Goal: Task Accomplishment & Management: Manage account settings

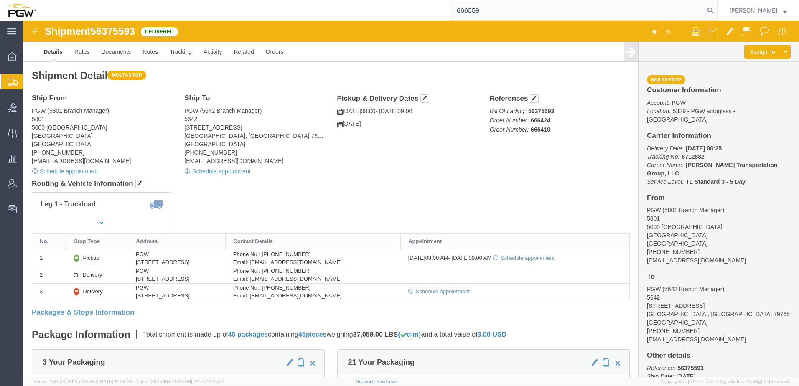
type input "666559"
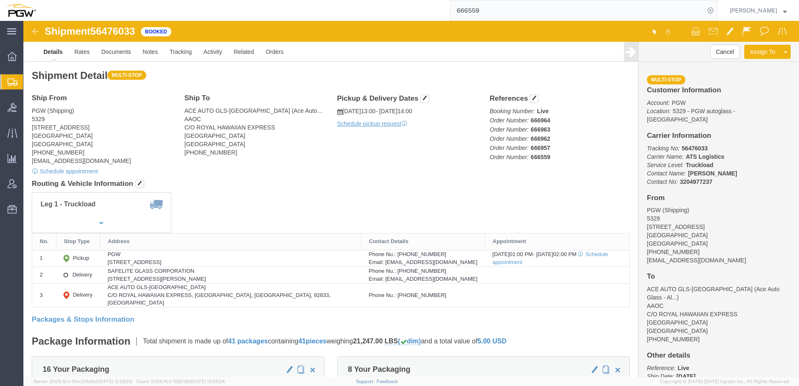
click div "Leg 1 - Truckload Number of trucks: 1"
drag, startPoint x: 504, startPoint y: 98, endPoint x: 542, endPoint y: 102, distance: 37.8
click p "Booking Number: Live Order Number: 666964 Order Number: 666963 Order Number: 66…"
copy b "666964"
click div "Shipment Detail Multi-stop Ship From PGW (Shipping) [STREET_ADDRESS] [PHONE_NUM…"
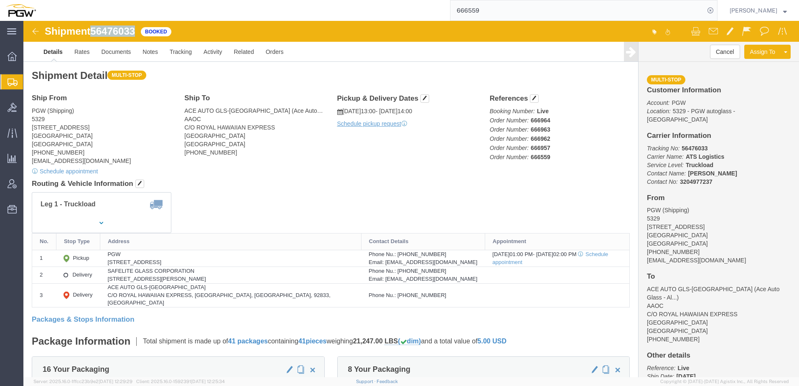
drag, startPoint x: 71, startPoint y: 12, endPoint x: 115, endPoint y: 13, distance: 43.9
click div "Shipment 56476033 Booked"
drag, startPoint x: 113, startPoint y: 13, endPoint x: 103, endPoint y: 8, distance: 11.2
copy span "56476033"
click at [13, 54] on icon at bounding box center [12, 56] width 9 height 9
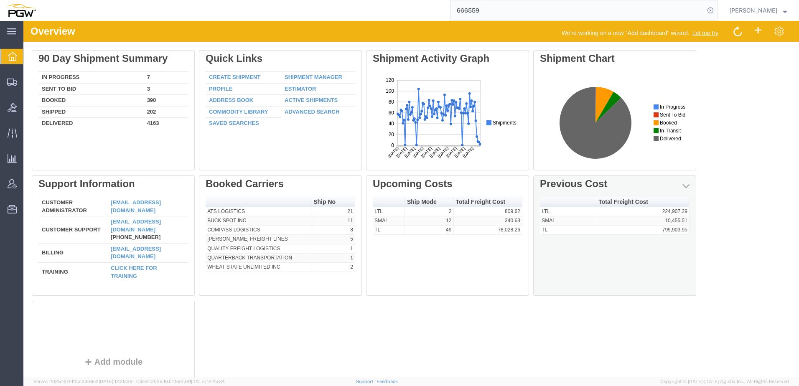
click at [594, 259] on div "Total Freight Cost LTL 224,907.29 SMAL 10,455.51 TL 799,903.95" at bounding box center [615, 244] width 150 height 95
click at [683, 199] on link "Edit" at bounding box center [658, 199] width 72 height 13
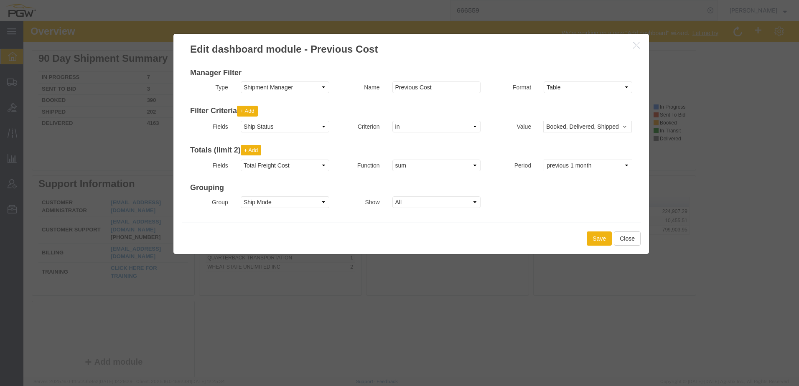
scroll to position [42, 0]
click at [636, 46] on icon "button" at bounding box center [636, 44] width 7 height 7
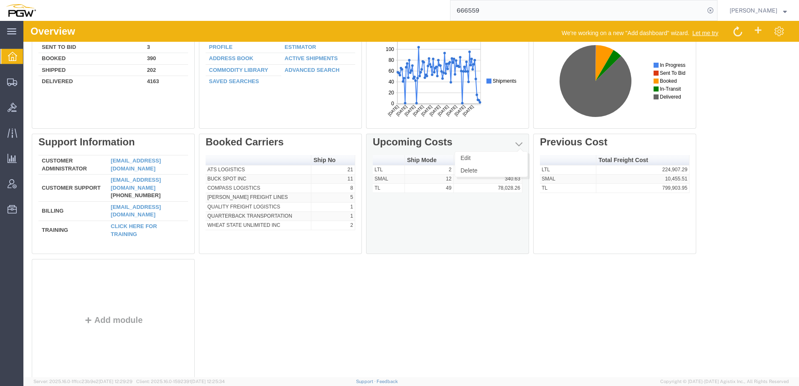
click at [517, 145] on span "button" at bounding box center [518, 144] width 7 height 8
click at [504, 159] on link "Edit" at bounding box center [491, 158] width 72 height 13
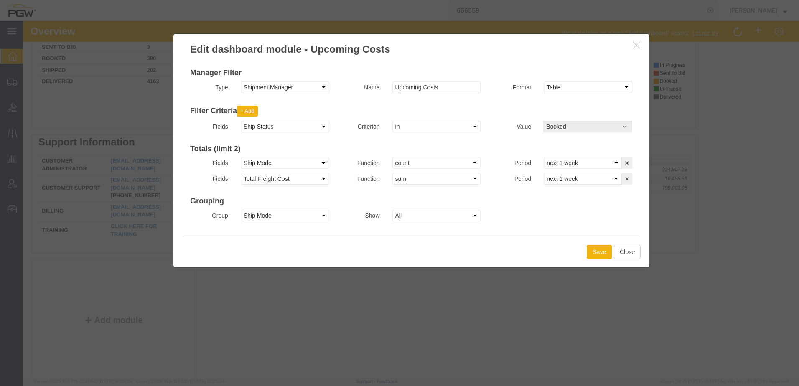
click at [592, 127] on span "Booked" at bounding box center [588, 126] width 84 height 8
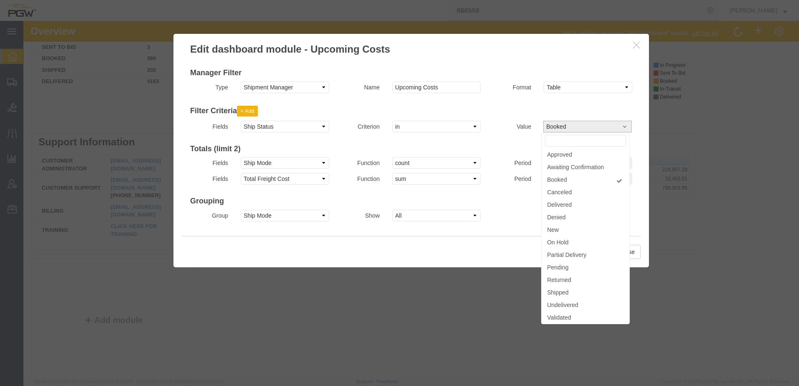
click at [592, 127] on span "Booked" at bounding box center [588, 126] width 84 height 8
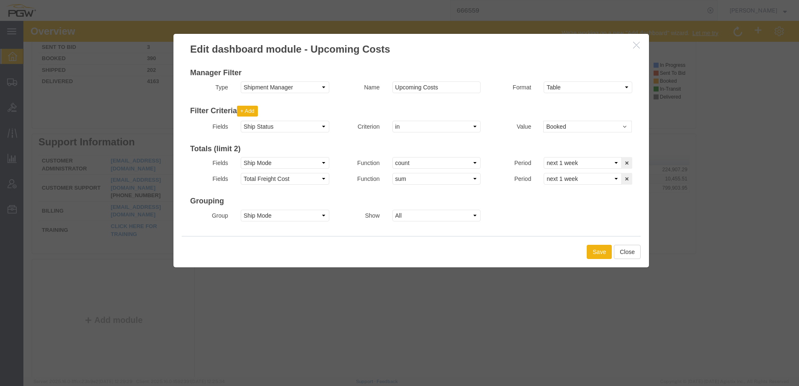
click at [635, 46] on icon "button" at bounding box center [636, 44] width 7 height 7
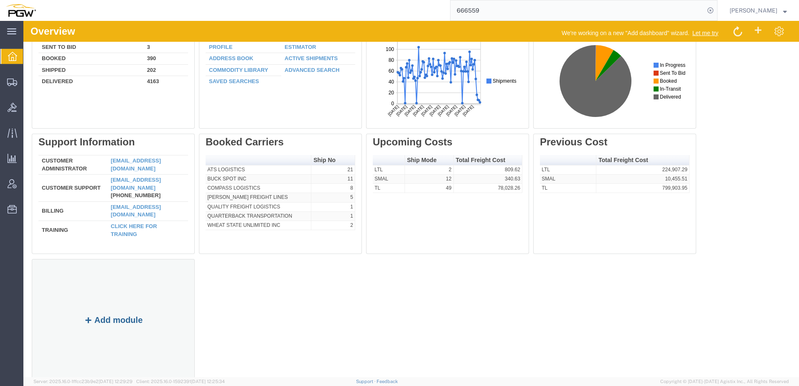
click at [134, 320] on button "Add module" at bounding box center [113, 319] width 64 height 9
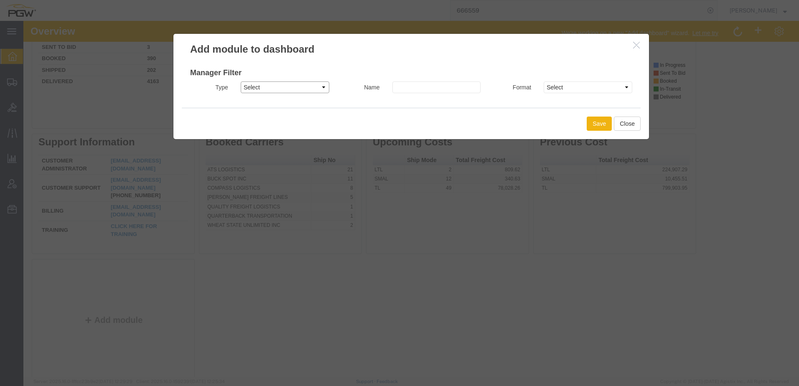
click at [258, 86] on select "Select Shipment Manager Traffic Manager Bid Monitor Order Manager" at bounding box center [285, 87] width 89 height 12
select select "SHIPMANAGER"
click at [241, 81] on select "Select Shipment Manager Traffic Manager Bid Monitor Order Manager" at bounding box center [285, 87] width 89 height 12
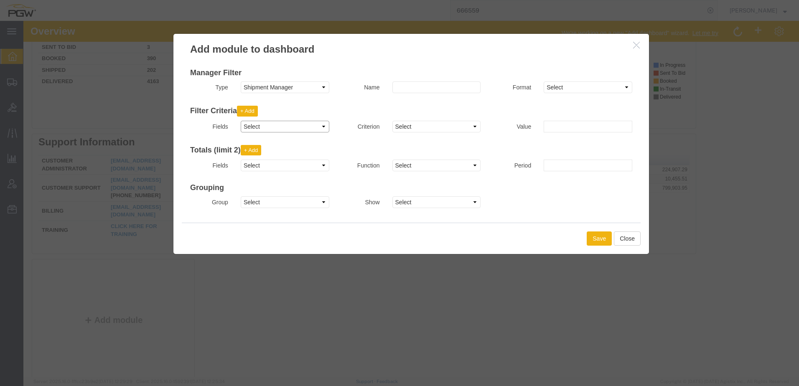
click at [274, 127] on select "Select Account Account Carrier Identifier Actual Delivery Date Actual Ship Date…" at bounding box center [285, 127] width 89 height 12
select select "reqshipdate"
click at [241, 121] on select "Select Account Account Carrier Identifier Actual Delivery Date Actual Ship Date…" at bounding box center [285, 127] width 89 height 12
click at [402, 122] on select "Select equal greater is blank is not blank lesser" at bounding box center [436, 127] width 89 height 12
select select "equal"
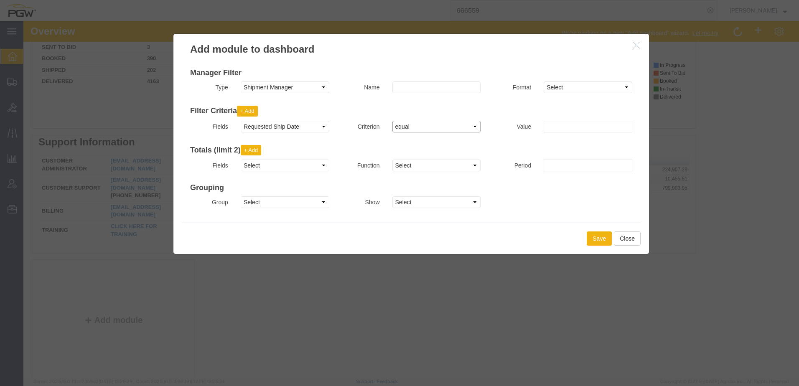
click at [392, 121] on select "Select equal greater is blank is not blank lesser" at bounding box center [436, 127] width 89 height 12
click at [560, 125] on input "text" at bounding box center [588, 127] width 89 height 12
click at [602, 190] on td "14" at bounding box center [600, 191] width 13 height 13
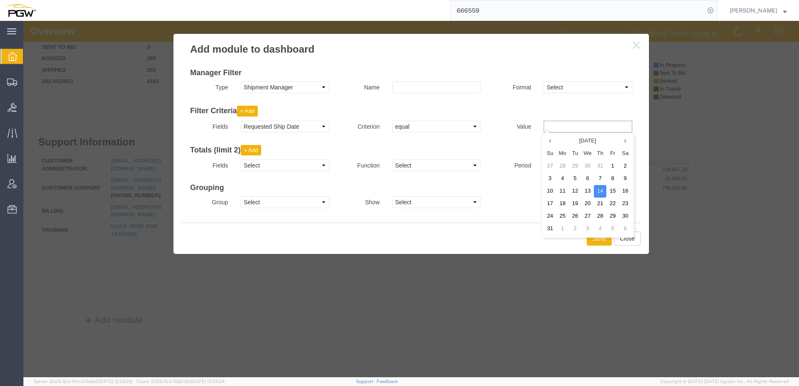
click at [555, 125] on input "text" at bounding box center [588, 127] width 89 height 12
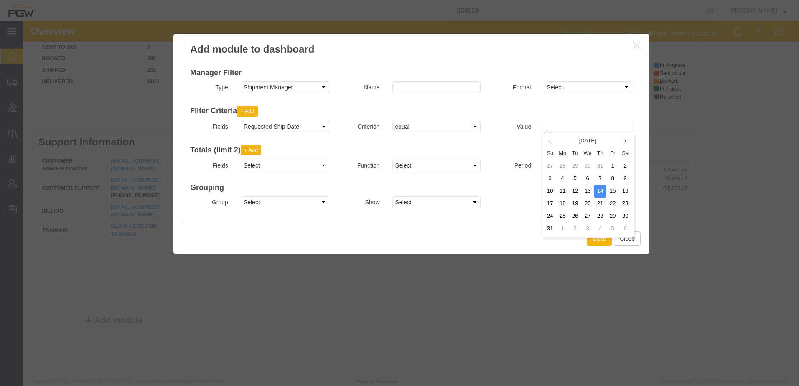
click at [555, 125] on input "text" at bounding box center [588, 127] width 89 height 12
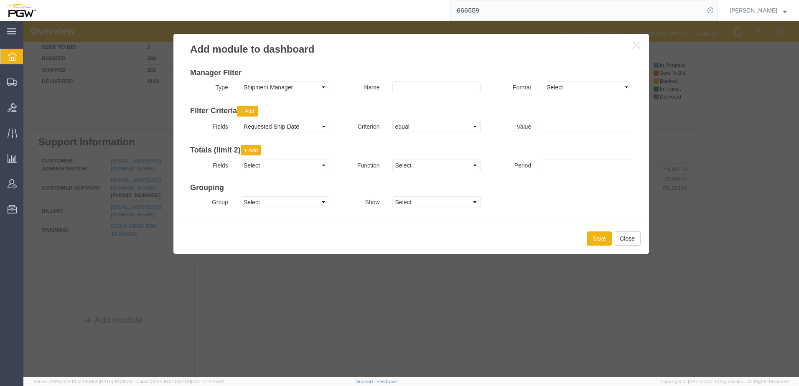
click at [521, 133] on div "Value" at bounding box center [563, 129] width 152 height 16
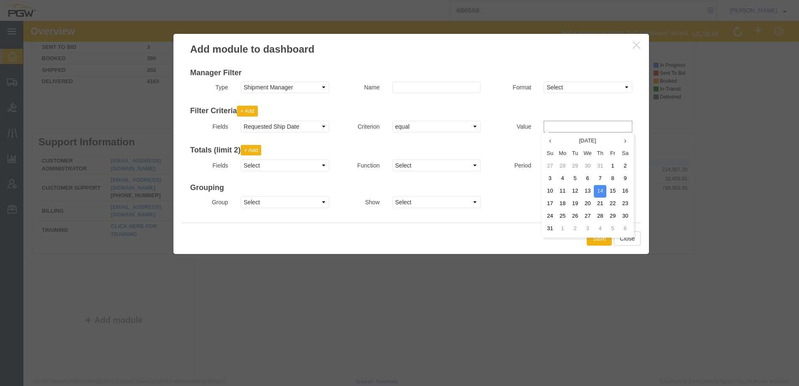
drag, startPoint x: 586, startPoint y: 127, endPoint x: 539, endPoint y: 128, distance: 47.2
click at [539, 128] on div at bounding box center [587, 127] width 101 height 12
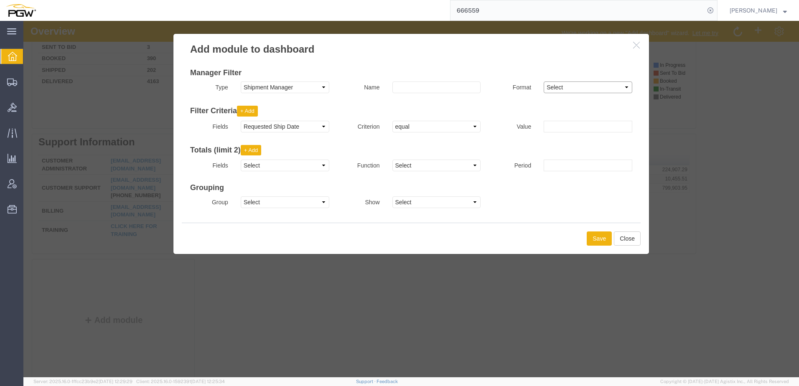
click at [557, 91] on select "Select Area Chart Bar Chart Column Chart Line Chart Map Pie Chart Single Count …" at bounding box center [588, 87] width 89 height 12
click at [441, 92] on input at bounding box center [436, 87] width 89 height 12
type input "Daily Cost"
click at [478, 104] on div "Filter Criteria + Add Fields Select Account Account Carrier Identifier Actual D…" at bounding box center [411, 116] width 442 height 39
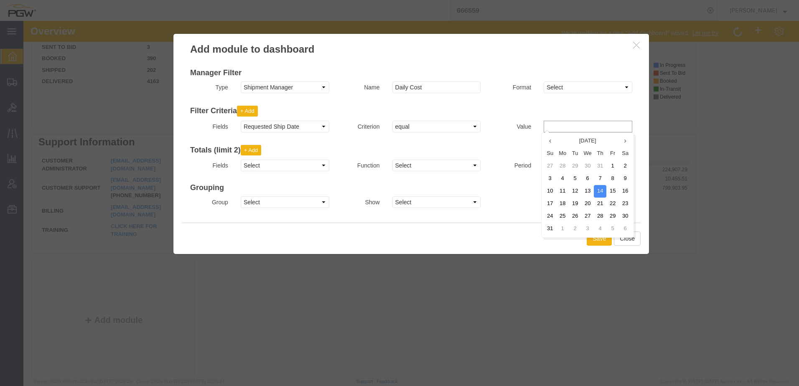
drag, startPoint x: 591, startPoint y: 127, endPoint x: 511, endPoint y: 122, distance: 80.3
click at [507, 125] on div "Value" at bounding box center [563, 127] width 152 height 12
type input "[DATE]"
click at [511, 138] on div "Totals (limit 2) + Add Fields Select Account Account Carrier Identifier Actual …" at bounding box center [411, 156] width 442 height 39
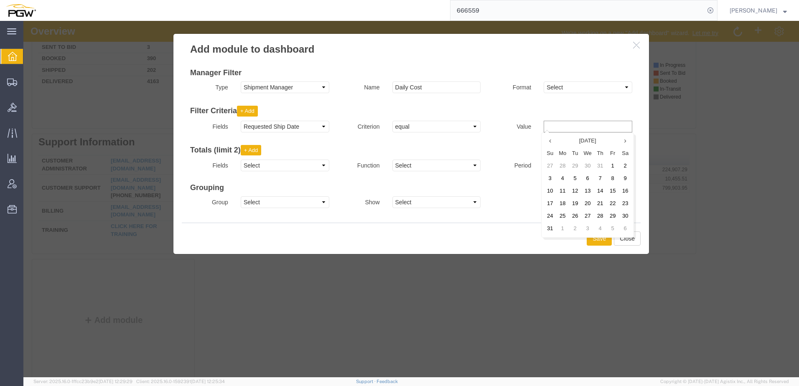
click at [555, 126] on input "text" at bounding box center [588, 127] width 89 height 12
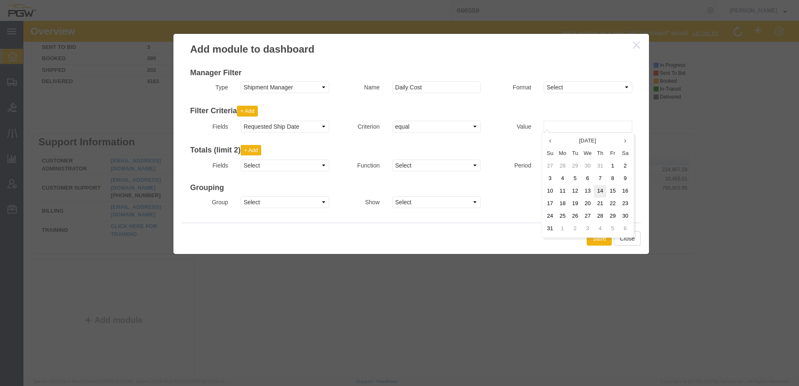
click at [602, 191] on td "14" at bounding box center [600, 191] width 13 height 13
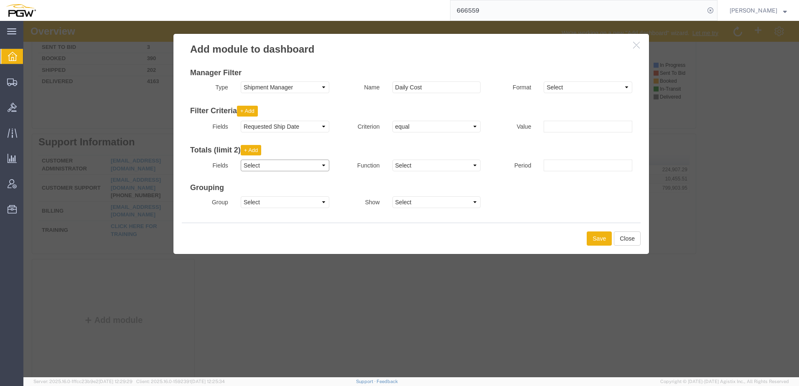
click at [266, 164] on select "Select Account Account Carrier Identifier Actual Delivery Date Actual Ship Date…" at bounding box center [285, 166] width 89 height 12
select select "shipstatus"
click at [241, 160] on select "Select Account Account Carrier Identifier Actual Delivery Date Actual Ship Date…" at bounding box center [285, 166] width 89 height 12
click at [406, 165] on select "Select count" at bounding box center [436, 166] width 89 height 12
click at [407, 163] on select "Select count" at bounding box center [436, 166] width 89 height 12
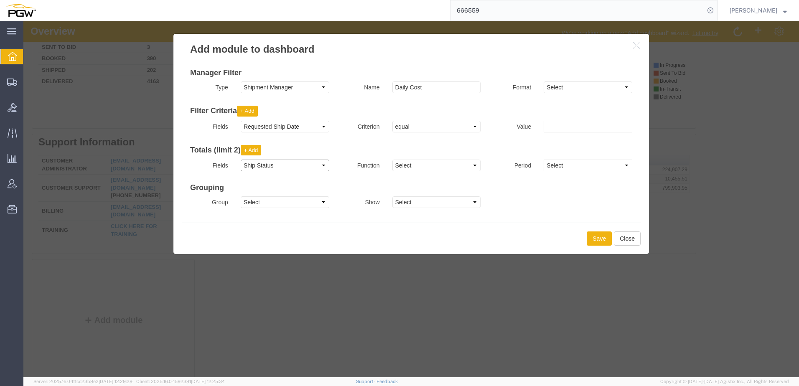
click at [285, 163] on select "Select Account Account Carrier Identifier Actual Delivery Date Actual Ship Date…" at bounding box center [285, 166] width 89 height 12
click at [241, 160] on select "Select Account Account Carrier Identifier Actual Delivery Date Actual Ship Date…" at bounding box center [285, 166] width 89 height 12
drag, startPoint x: 417, startPoint y: 160, endPoint x: 415, endPoint y: 168, distance: 7.7
click at [417, 160] on select "Select count" at bounding box center [436, 166] width 89 height 12
click at [295, 164] on select "Select Account Account Carrier Identifier Actual Delivery Date Actual Ship Date…" at bounding box center [285, 166] width 89 height 12
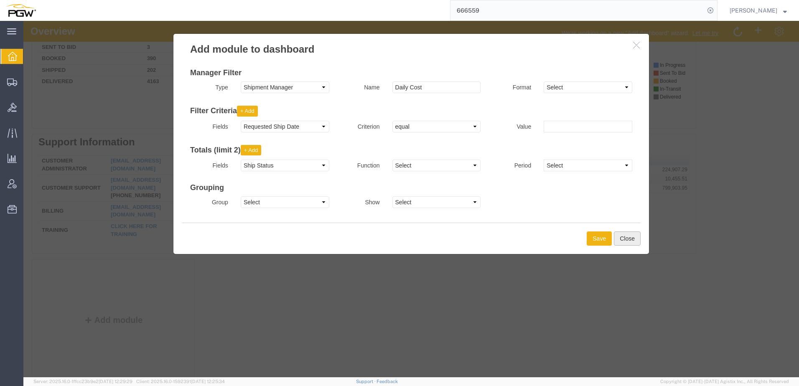
click at [622, 239] on button "Close" at bounding box center [627, 238] width 27 height 14
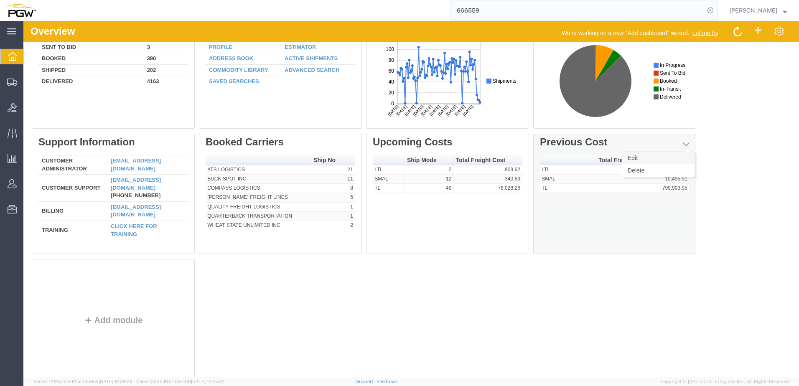
click at [675, 156] on link "Edit" at bounding box center [658, 158] width 72 height 13
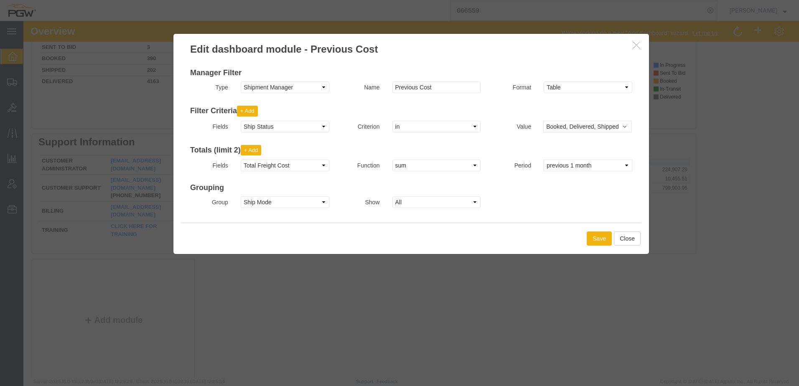
click at [636, 41] on icon "button" at bounding box center [636, 44] width 7 height 7
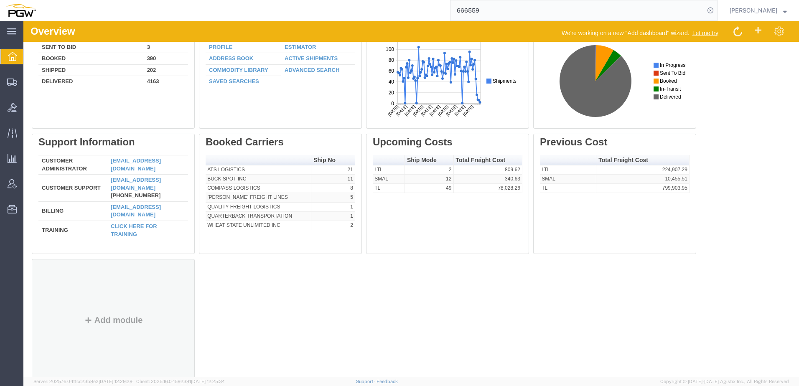
click at [117, 303] on div "Add module" at bounding box center [113, 328] width 150 height 96
click at [119, 317] on button "Add module" at bounding box center [113, 319] width 64 height 9
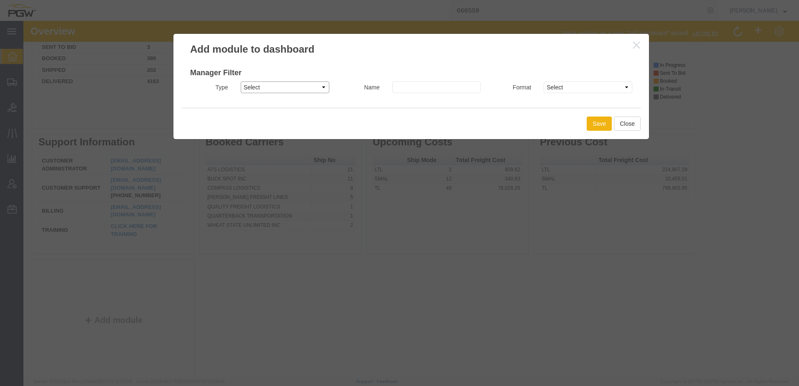
click at [285, 88] on select "Select Shipment Manager Traffic Manager Bid Monitor Order Manager" at bounding box center [285, 87] width 89 height 12
select select "SHIPMANAGER"
click at [241, 81] on select "Select Shipment Manager Traffic Manager Bid Monitor Order Manager" at bounding box center [285, 87] width 89 height 12
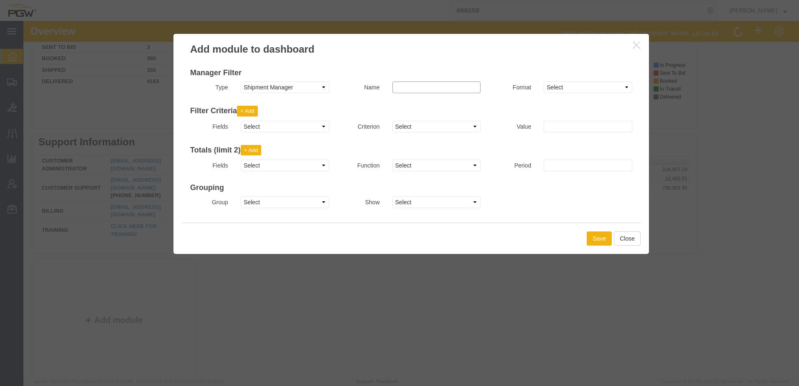
click at [417, 87] on input at bounding box center [436, 87] width 89 height 12
type input "Daily Cost"
type input "[DATE]"
click at [552, 89] on select "Select Area Chart Bar Chart Column Chart Line Chart Map Pie Chart Single Count …" at bounding box center [588, 87] width 89 height 12
select select "barchart"
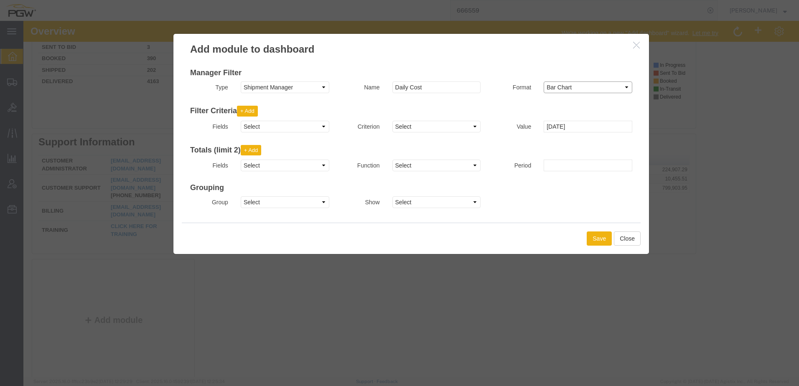
click at [544, 81] on select "Select Area Chart Bar Chart Column Chart Line Chart Map Pie Chart Single Count …" at bounding box center [588, 87] width 89 height 12
click at [273, 127] on select "Select Account Account Carrier Identifier Actual Delivery Date Actual Ship Date…" at bounding box center [285, 127] width 89 height 12
select select "shipstatus"
click at [241, 121] on select "Select Account Account Carrier Identifier Actual Delivery Date Actual Ship Date…" at bounding box center [285, 127] width 89 height 12
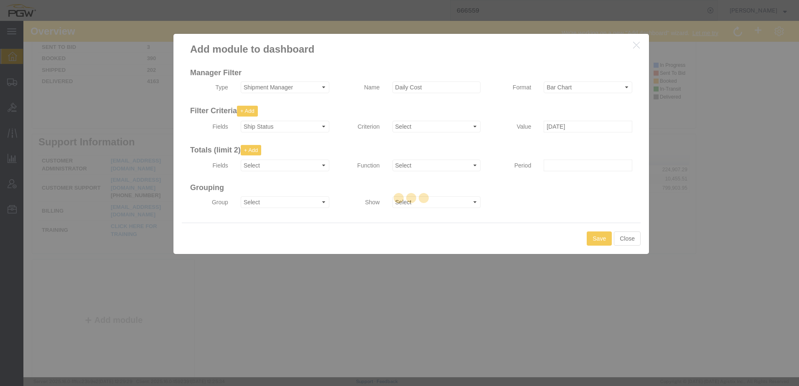
select select
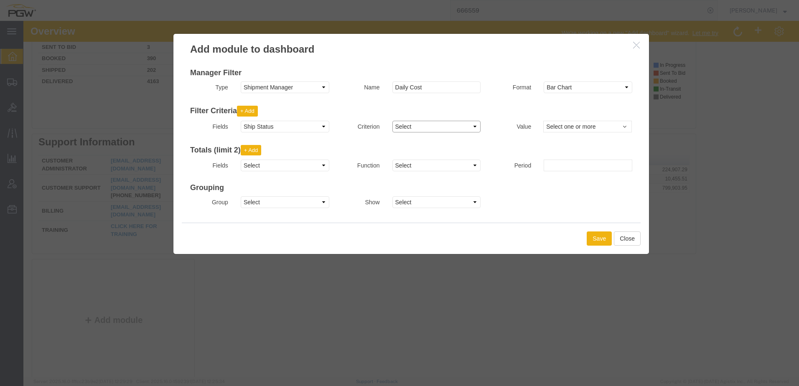
click at [408, 126] on select "Select in not in" at bounding box center [436, 127] width 89 height 12
select select "in"
click at [392, 121] on select "Select in not in" at bounding box center [436, 127] width 89 height 12
click at [565, 127] on span "Select one or more" at bounding box center [588, 126] width 84 height 8
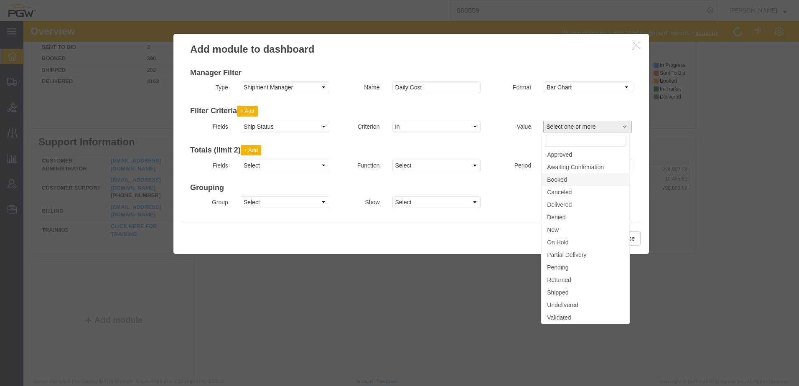
click at [561, 177] on span "Booked" at bounding box center [557, 180] width 20 height 8
select select "BOOK"
click at [507, 138] on div "Totals (limit 2) + Add Fields Select Account Account Carrier Identifier Actual …" at bounding box center [411, 156] width 442 height 39
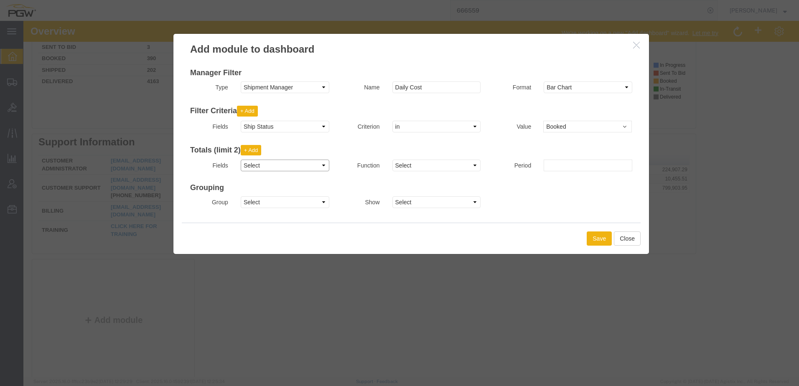
click at [261, 165] on select "Select Account Account Carrier Identifier Actual Delivery Date Actual Ship Date…" at bounding box center [285, 166] width 89 height 12
select select "rate"
click at [241, 160] on select "Select Account Account Carrier Identifier Actual Delivery Date Actual Ship Date…" at bounding box center [285, 166] width 89 height 12
click at [404, 168] on select "Select" at bounding box center [436, 166] width 89 height 12
drag, startPoint x: 404, startPoint y: 168, endPoint x: 468, endPoint y: 166, distance: 63.5
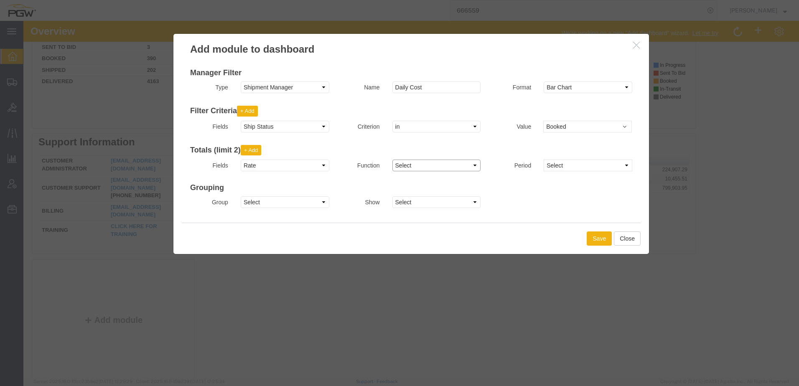
click at [404, 168] on select "Select" at bounding box center [436, 166] width 89 height 12
click at [593, 166] on select "Select previous 1 day previous 2 days previous 1 week previous 2 weeks previous…" at bounding box center [588, 166] width 89 height 12
select select "next1day"
click at [544, 160] on select "Select previous 1 day previous 2 days previous 1 week previous 2 weeks previous…" at bounding box center [588, 166] width 89 height 12
click at [456, 164] on select "Select" at bounding box center [436, 166] width 89 height 12
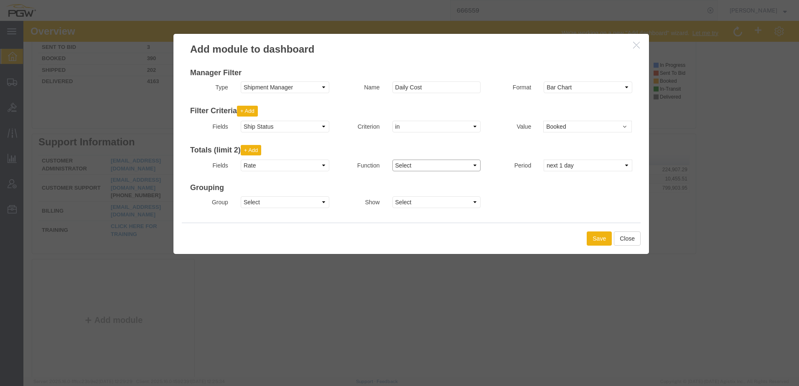
click at [456, 164] on select "Select" at bounding box center [436, 166] width 89 height 12
click at [288, 202] on select "Select Account Account Carrier Identifier Actual Delivery Date Actual Ship Date…" at bounding box center [285, 202] width 89 height 12
click at [241, 196] on select "Select Account Account Carrier Identifier Actual Delivery Date Actual Ship Date…" at bounding box center [285, 202] width 89 height 12
click at [275, 203] on select "Select Account Account Carrier Identifier Actual Delivery Date Actual Ship Date…" at bounding box center [285, 202] width 89 height 12
select select "shipmode"
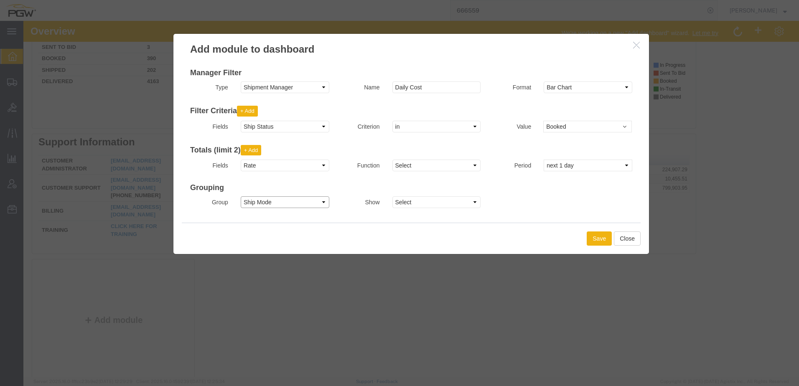
click at [241, 196] on select "Select Account Account Carrier Identifier Actual Delivery Date Actual Ship Date…" at bounding box center [285, 202] width 89 height 12
click at [414, 197] on select "Select All Top 10 Top 5" at bounding box center [436, 202] width 89 height 12
select select "ALL"
click at [392, 196] on select "Select All Top 10 Top 5" at bounding box center [436, 202] width 89 height 12
click at [598, 236] on button "Save" at bounding box center [599, 238] width 25 height 14
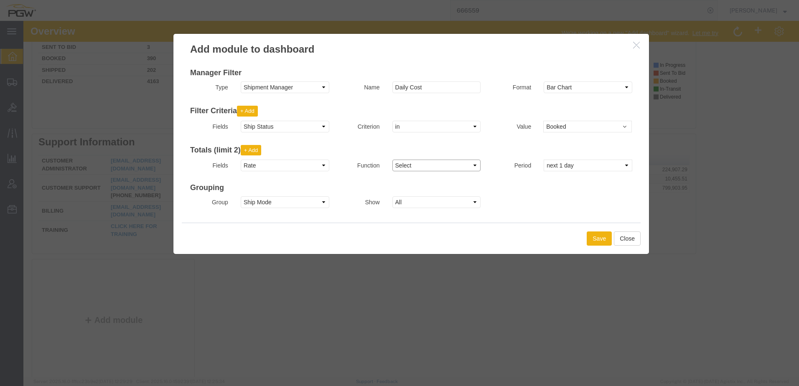
click at [409, 166] on select "Select" at bounding box center [436, 166] width 89 height 12
drag, startPoint x: 403, startPoint y: 171, endPoint x: 407, endPoint y: 168, distance: 5.4
click at [403, 171] on select "Select" at bounding box center [436, 166] width 89 height 12
click at [419, 160] on select "Select" at bounding box center [436, 166] width 89 height 12
click at [557, 165] on select "Select previous 1 day previous 2 days previous 1 week previous 2 weeks previous…" at bounding box center [588, 166] width 89 height 12
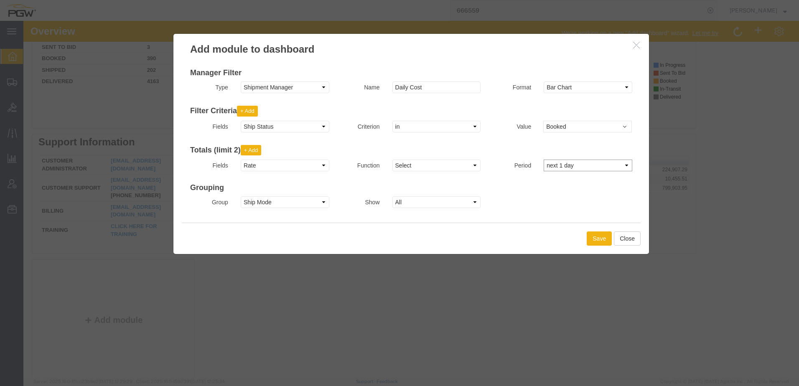
select select
click at [544, 160] on select "Select previous 1 day previous 2 days previous 1 week previous 2 weeks previous…" at bounding box center [588, 166] width 89 height 12
click at [393, 165] on select "Select" at bounding box center [436, 166] width 89 height 12
click at [255, 163] on select "Select Account Account Carrier Identifier Actual Delivery Date Actual Ship Date…" at bounding box center [285, 166] width 89 height 12
click at [621, 238] on button "Close" at bounding box center [627, 238] width 27 height 14
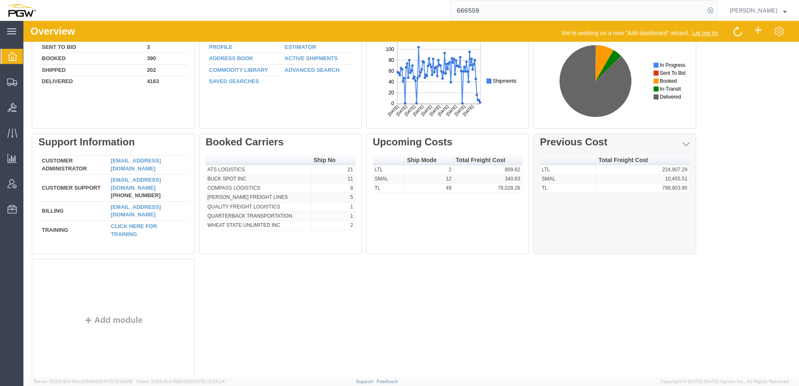
drag, startPoint x: 615, startPoint y: 147, endPoint x: 577, endPoint y: 149, distance: 38.5
click at [577, 149] on div "Edit Delete Previous Cost" at bounding box center [614, 142] width 163 height 17
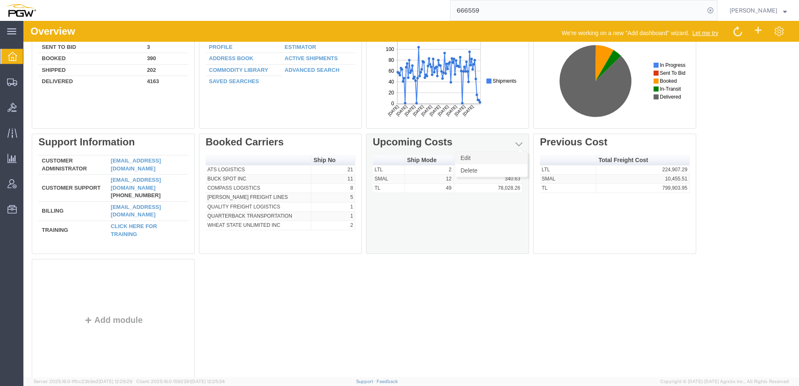
click at [493, 153] on link "Edit" at bounding box center [491, 158] width 72 height 13
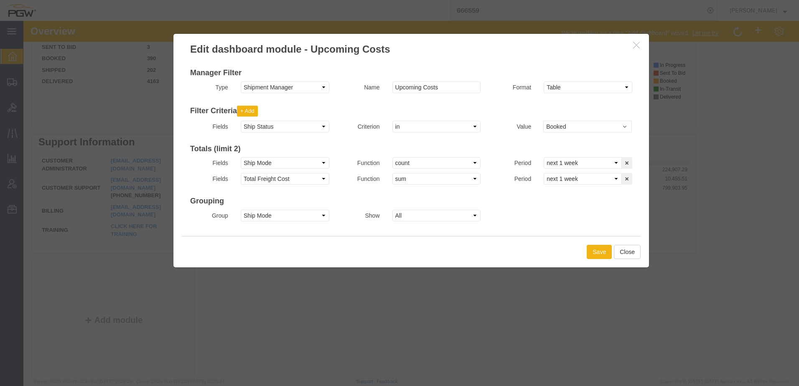
click at [633, 46] on icon "button" at bounding box center [636, 44] width 7 height 7
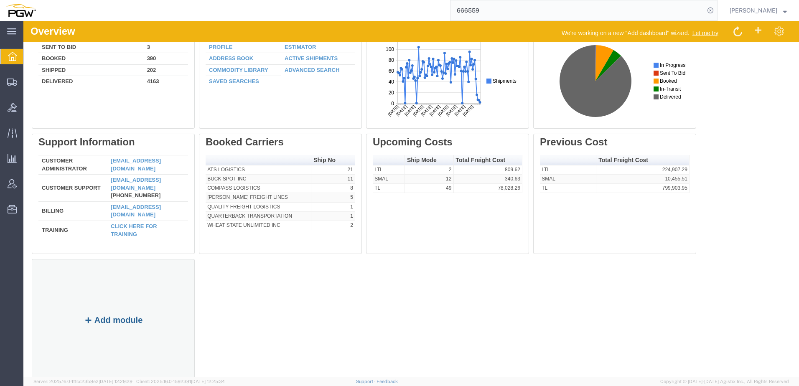
click at [109, 319] on button "Add module" at bounding box center [113, 319] width 64 height 9
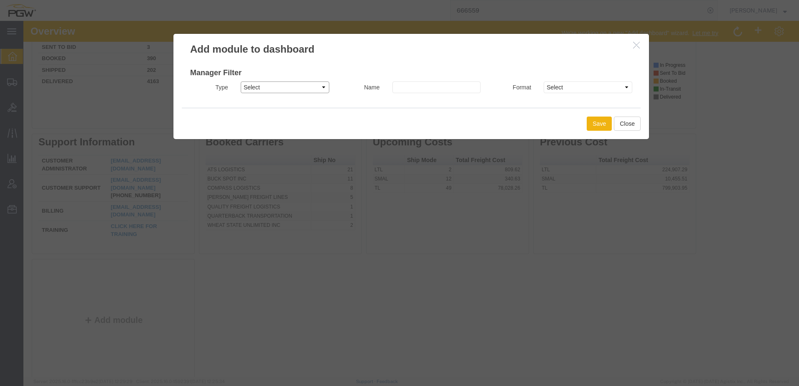
click at [257, 85] on select "Select Shipment Manager Traffic Manager Bid Monitor Order Manager" at bounding box center [285, 87] width 89 height 12
select select "SHIPMANAGER"
click at [241, 81] on select "Select Shipment Manager Traffic Manager Bid Monitor Order Manager" at bounding box center [285, 87] width 89 height 12
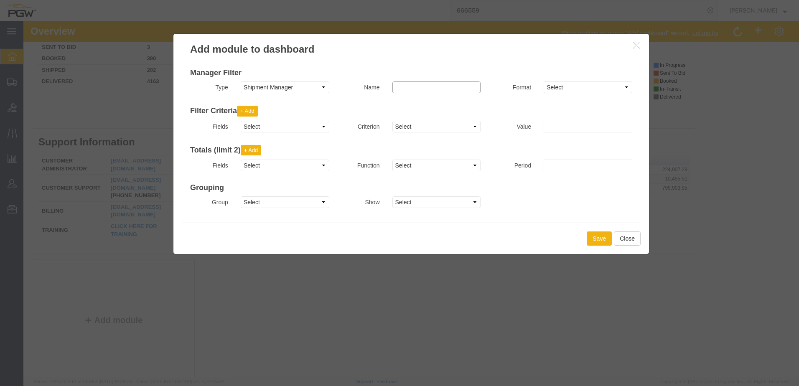
click at [429, 91] on input at bounding box center [436, 87] width 89 height 12
type input "Daily Cost"
type input "[DATE]"
click at [556, 86] on select "Select Area Chart Bar Chart Column Chart Line Chart Map Pie Chart Single Count …" at bounding box center [588, 87] width 89 height 12
select select "table"
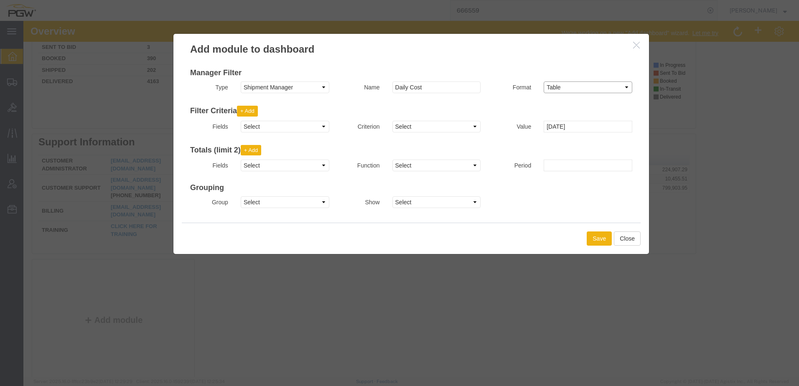
click at [544, 81] on select "Select Area Chart Bar Chart Column Chart Line Chart Map Pie Chart Single Count …" at bounding box center [588, 87] width 89 height 12
click at [272, 125] on select "Select Account Account Carrier Identifier Actual Delivery Date Actual Ship Date…" at bounding box center [285, 127] width 89 height 12
select select "shipstatus"
click at [241, 121] on select "Select Account Account Carrier Identifier Actual Delivery Date Actual Ship Date…" at bounding box center [285, 127] width 89 height 12
select select
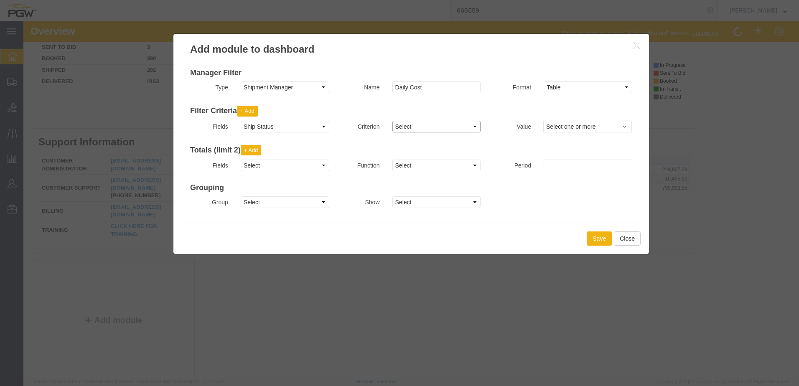
click at [407, 131] on select "Select in not in" at bounding box center [436, 127] width 89 height 12
select select "in"
click at [392, 121] on select "Select in not in" at bounding box center [436, 127] width 89 height 12
click at [554, 127] on span "Select one or more" at bounding box center [588, 126] width 84 height 8
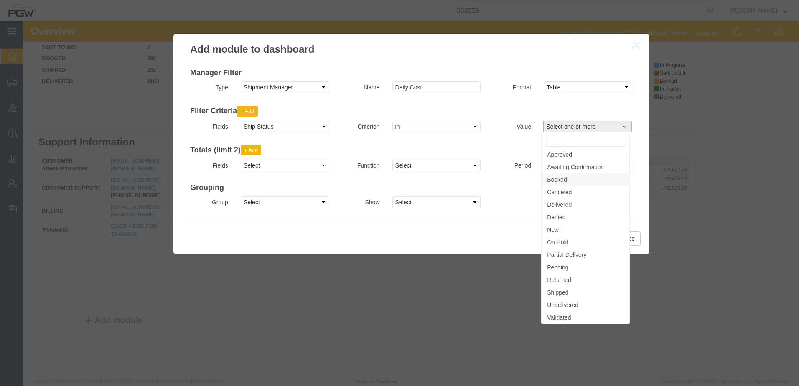
click at [551, 182] on span "Booked" at bounding box center [557, 180] width 20 height 8
select select "BOOK"
click at [316, 146] on h3 "Totals (limit 2) + Add" at bounding box center [411, 150] width 442 height 11
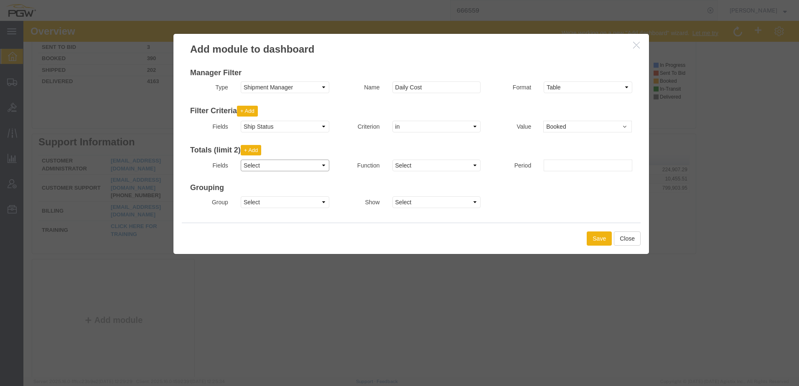
click at [287, 162] on select "Select Account Account Carrier Identifier Actual Delivery Date Actual Ship Date…" at bounding box center [285, 166] width 89 height 12
select select "shipmode"
click at [241, 160] on select "Select Account Account Carrier Identifier Actual Delivery Date Actual Ship Date…" at bounding box center [285, 166] width 89 height 12
click at [429, 165] on select "Select count" at bounding box center [436, 166] width 89 height 12
select select "count"
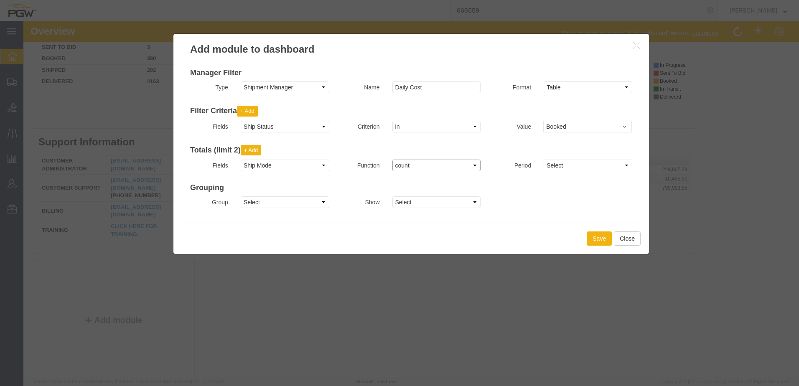
click at [392, 160] on select "Select count" at bounding box center [436, 166] width 89 height 12
click at [551, 165] on select "Select previous 1 day previous 2 days previous 1 week previous 2 weeks previous…" at bounding box center [588, 166] width 89 height 12
select select "next1day"
click at [544, 160] on select "Select previous 1 day previous 2 days previous 1 week previous 2 weeks previous…" at bounding box center [588, 166] width 89 height 12
click at [248, 151] on button "+ Add" at bounding box center [251, 150] width 21 height 11
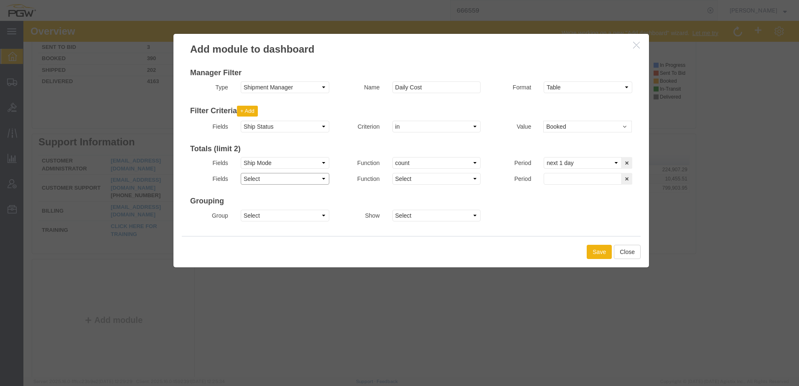
click at [252, 180] on select "Select Account Account Carrier Identifier Actual Delivery Date Actual Ship Date…" at bounding box center [285, 179] width 89 height 12
select select "totalfreightcost"
click at [241, 173] on select "Select Account Account Carrier Identifier Actual Delivery Date Actual Ship Date…" at bounding box center [285, 179] width 89 height 12
click at [406, 182] on select "Select avg sum" at bounding box center [436, 179] width 89 height 12
select select "sum"
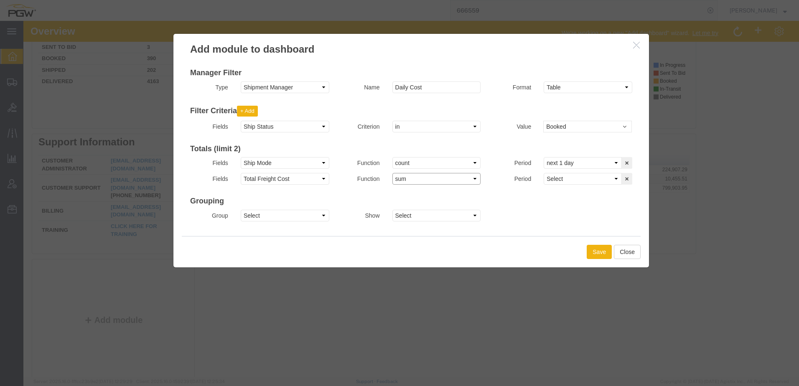
click at [392, 173] on select "Select avg sum" at bounding box center [436, 179] width 89 height 12
click at [572, 180] on select "Select previous 1 day previous 2 days previous 1 week previous 2 weeks previous…" at bounding box center [583, 179] width 78 height 12
select select "next1day"
click at [544, 173] on select "Select previous 1 day previous 2 days previous 1 week previous 2 weeks previous…" at bounding box center [583, 179] width 78 height 12
click at [260, 219] on select "Select Account Account Carrier Identifier Actual Delivery Date Actual Ship Date…" at bounding box center [285, 216] width 89 height 12
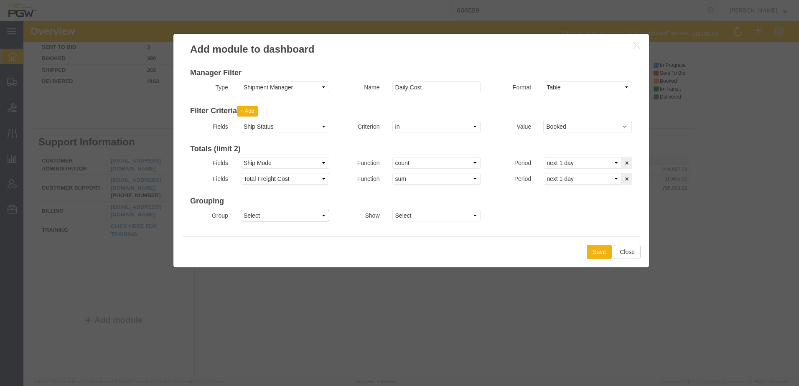
select select "shipmode"
click at [241, 210] on select "Select Account Account Carrier Identifier Actual Delivery Date Actual Ship Date…" at bounding box center [285, 216] width 89 height 12
click at [445, 216] on select "Select All Top 10 Top 5" at bounding box center [436, 216] width 89 height 12
select select "ALL"
click at [392, 210] on select "Select All Top 10 Top 5" at bounding box center [436, 216] width 89 height 12
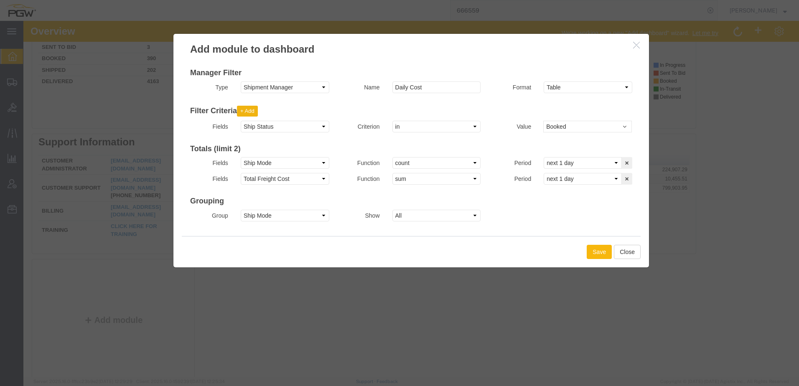
click at [598, 251] on button "Save" at bounding box center [599, 252] width 25 height 14
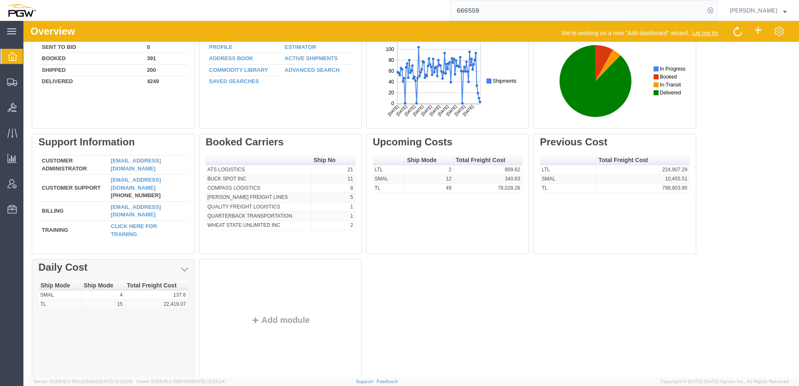
scroll to position [66, 0]
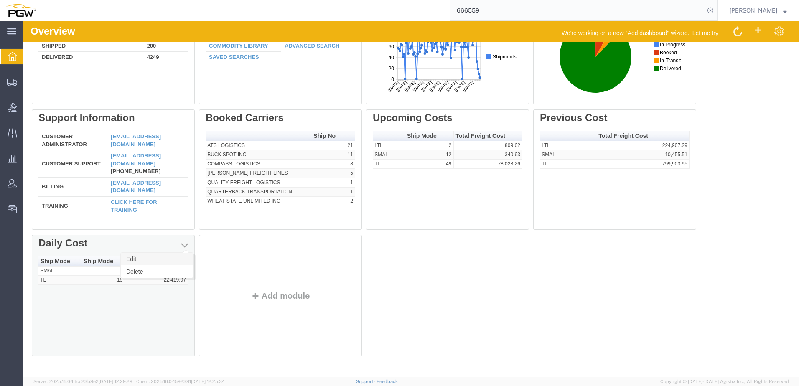
click at [183, 259] on link "Edit" at bounding box center [157, 259] width 72 height 13
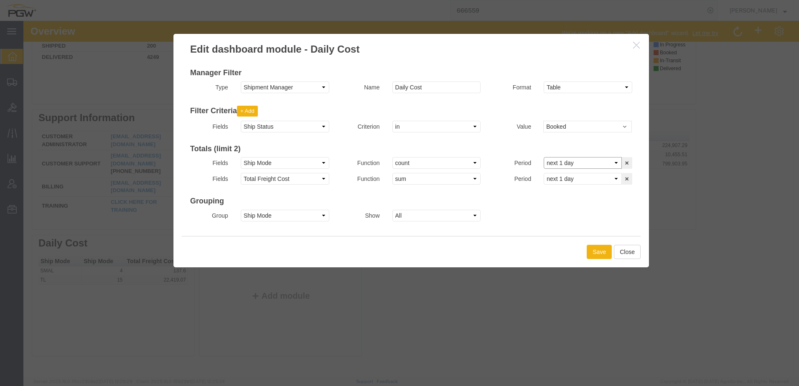
click at [594, 161] on select "Select previous 1 day previous 2 days previous 1 week previous 2 weeks previous…" at bounding box center [583, 163] width 78 height 12
click at [537, 219] on div "Group Select Account Account Carrier Identifier Actual Delivery Date Actual Shi…" at bounding box center [411, 218] width 455 height 16
click at [588, 127] on span "Booked" at bounding box center [588, 126] width 84 height 8
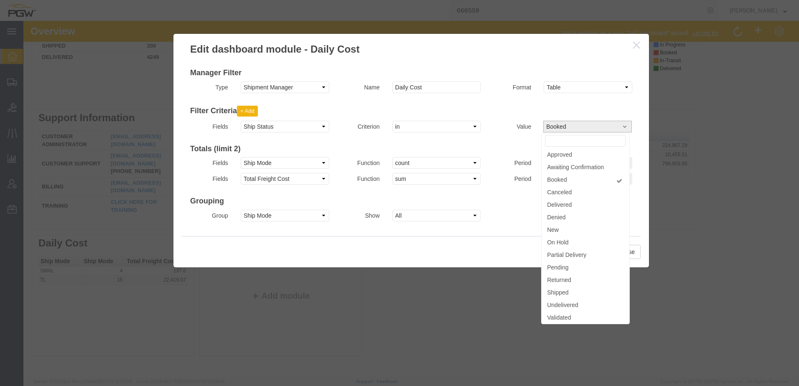
click at [450, 256] on div "Save Close" at bounding box center [411, 251] width 459 height 31
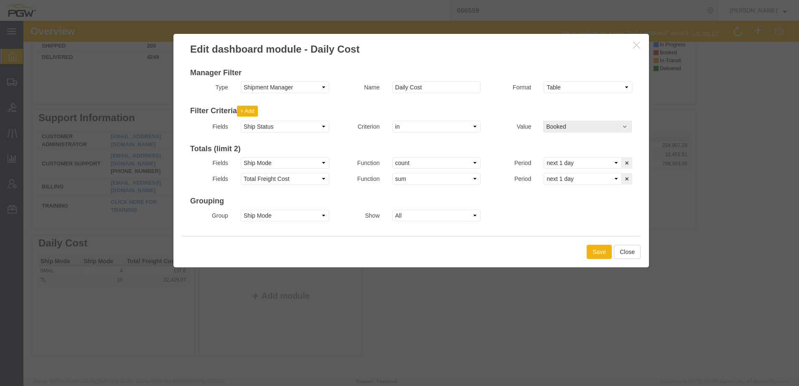
click at [595, 127] on span "Booked" at bounding box center [588, 126] width 84 height 8
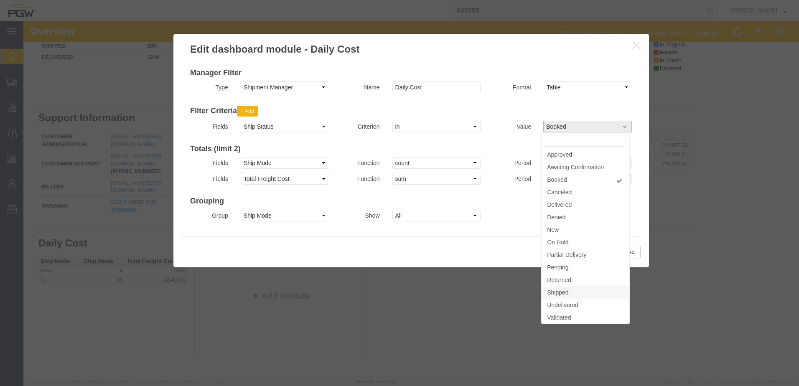
click at [581, 291] on link "Shipped" at bounding box center [586, 292] width 88 height 13
click at [522, 243] on div "Save Close" at bounding box center [411, 251] width 459 height 31
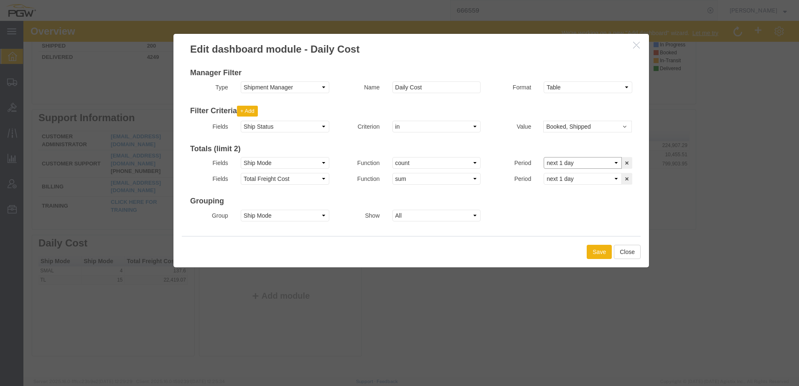
click at [608, 163] on select "Select previous 1 day previous 2 days previous 1 week previous 2 weeks previous…" at bounding box center [583, 163] width 78 height 12
click at [497, 249] on div "Save Close" at bounding box center [411, 251] width 459 height 31
click at [625, 162] on icon at bounding box center [627, 163] width 6 height 6
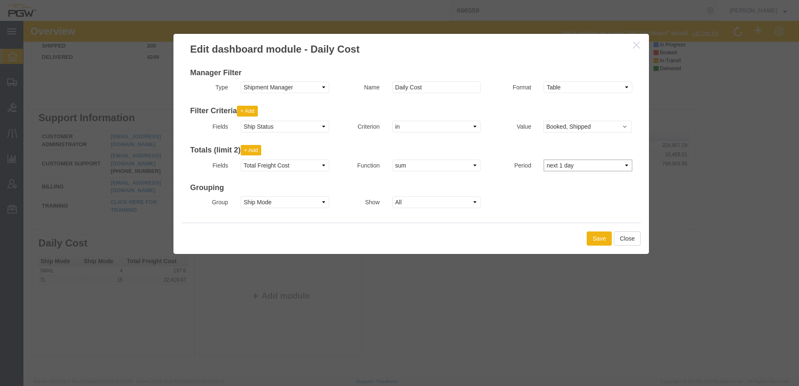
click at [626, 167] on select "Select previous 1 day previous 2 days previous 1 week previous 2 weeks previous…" at bounding box center [588, 166] width 89 height 12
select select "1day"
click at [544, 160] on select "Select previous 1 day previous 2 days previous 1 week previous 2 weeks previous…" at bounding box center [588, 166] width 89 height 12
click at [581, 127] on span "Booked, Shipped" at bounding box center [588, 126] width 84 height 8
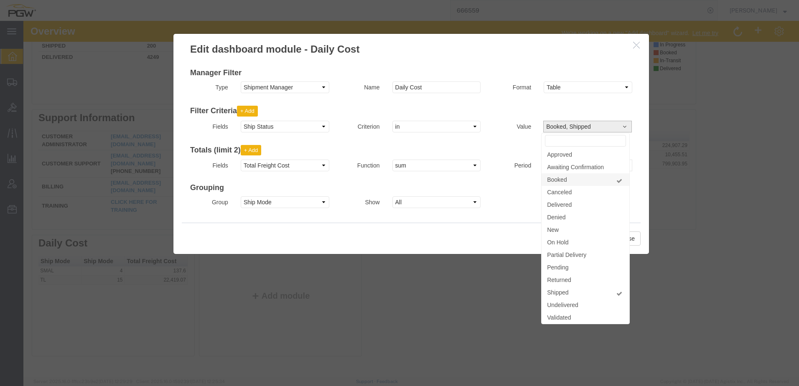
click at [621, 181] on span at bounding box center [620, 181] width 8 height 6
select select "SHIP"
click at [514, 208] on div "Group Select Account Account Carrier Identifier Actual Delivery Date Actual Shi…" at bounding box center [411, 204] width 455 height 16
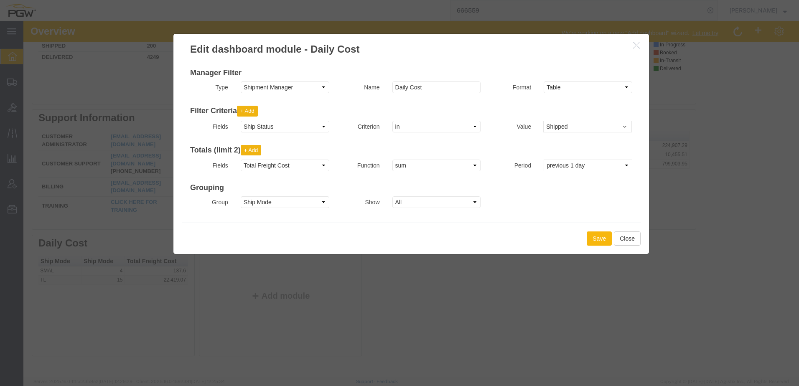
click at [593, 236] on button "Save" at bounding box center [599, 238] width 25 height 14
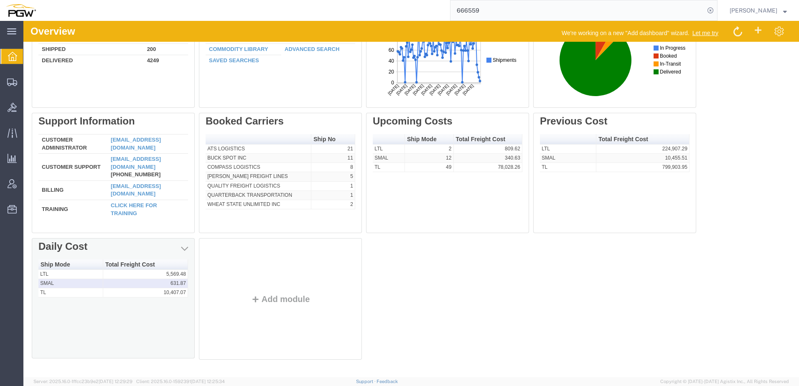
scroll to position [66, 0]
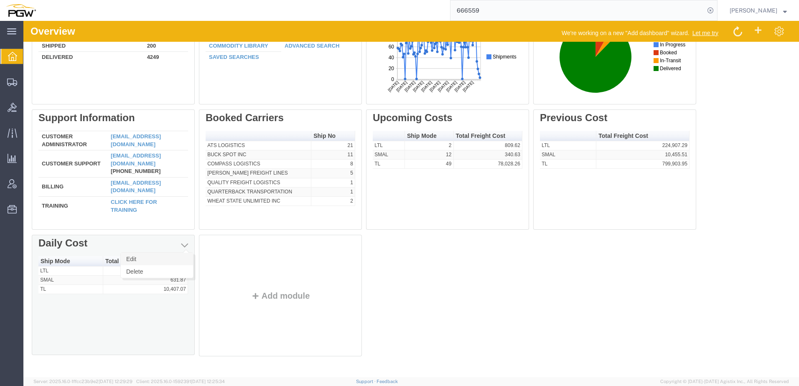
click at [169, 258] on link "Edit" at bounding box center [157, 259] width 72 height 13
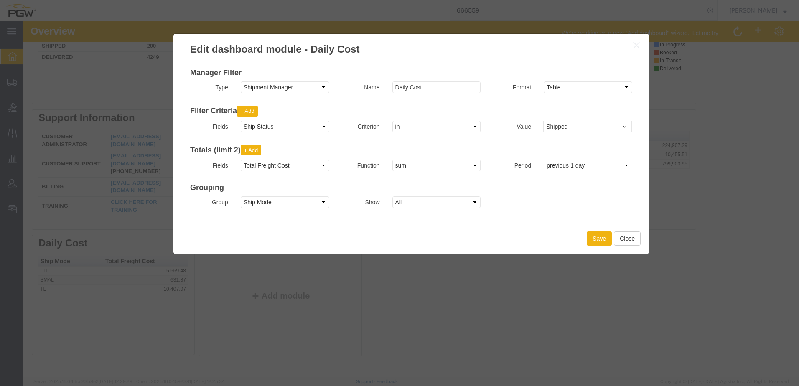
click at [218, 235] on div "Save Close" at bounding box center [411, 238] width 459 height 31
click at [252, 150] on button "+ Add" at bounding box center [251, 150] width 21 height 11
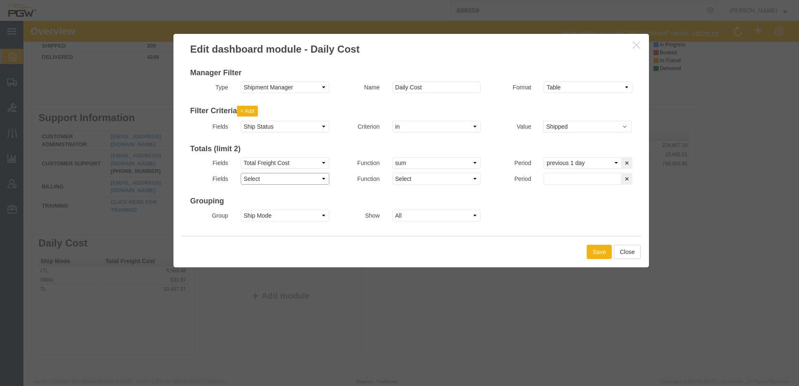
click at [256, 176] on select "Select Account Account Carrier Identifier Actual Delivery Date Actual Ship Date…" at bounding box center [285, 179] width 89 height 12
select select "shipmode"
click at [241, 173] on select "Select Account Account Carrier Identifier Actual Delivery Date Actual Ship Date…" at bounding box center [285, 179] width 89 height 12
click at [408, 179] on select "Select count" at bounding box center [436, 179] width 89 height 12
select select "count"
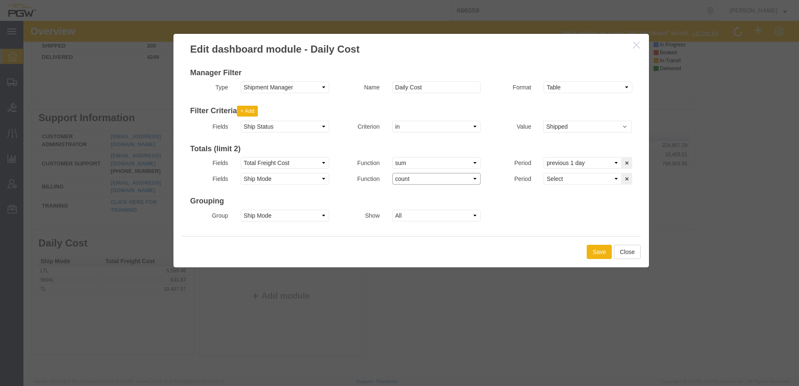
click at [392, 173] on select "Select count" at bounding box center [436, 179] width 89 height 12
click at [558, 178] on select "Select previous 1 day previous 2 days previous 1 week previous 2 weeks previous…" at bounding box center [583, 179] width 78 height 12
select select "1day"
click at [544, 173] on select "Select previous 1 day previous 2 days previous 1 week previous 2 weeks previous…" at bounding box center [583, 179] width 78 height 12
click at [601, 255] on button "Save" at bounding box center [599, 252] width 25 height 14
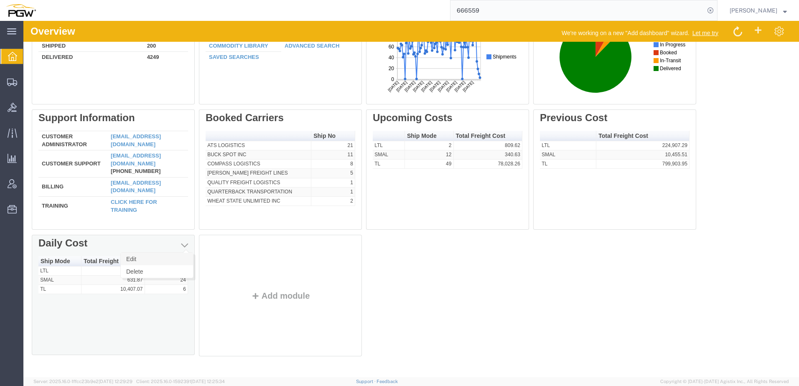
click at [173, 258] on link "Edit" at bounding box center [157, 259] width 72 height 13
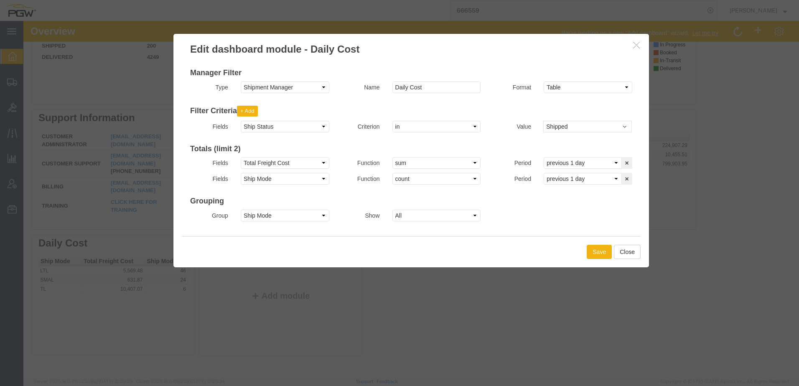
click at [217, 162] on label "Fields" at bounding box center [209, 162] width 51 height 10
click at [267, 163] on select "Select Account Account Carrier Identifier Actual Delivery Date Actual Ship Date…" at bounding box center [285, 163] width 89 height 12
click at [203, 165] on label "Fields" at bounding box center [209, 162] width 51 height 10
click at [268, 163] on select "Select Account Account Carrier Identifier Actual Delivery Date Actual Ship Date…" at bounding box center [285, 163] width 89 height 12
select select "shipmode"
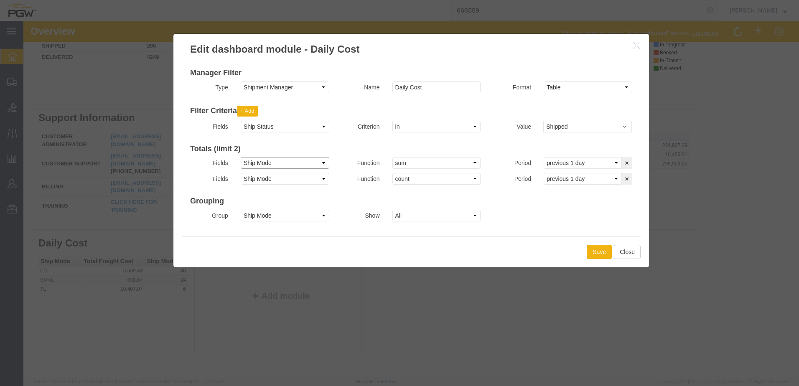
click at [241, 157] on select "Select Account Account Carrier Identifier Actual Delivery Date Actual Ship Date…" at bounding box center [285, 163] width 89 height 12
click at [431, 162] on select "Select count" at bounding box center [436, 163] width 89 height 12
select select "count"
click at [392, 157] on select "Select count" at bounding box center [436, 163] width 89 height 12
click at [275, 181] on select "Select Account Account Carrier Identifier Actual Delivery Date Actual Ship Date…" at bounding box center [285, 179] width 89 height 12
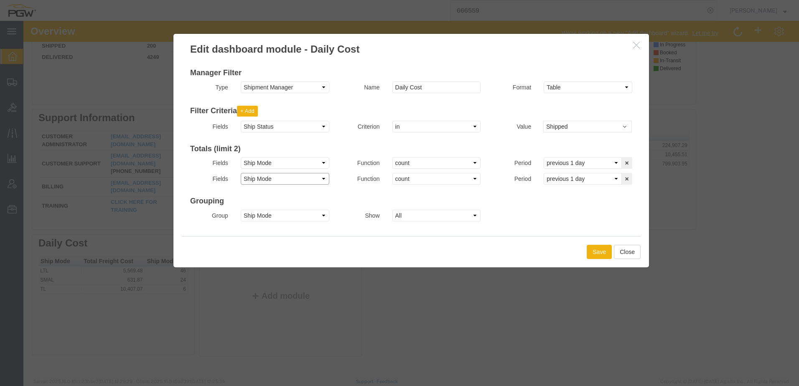
select select "totalfreightcost"
click at [241, 173] on select "Select Account Account Carrier Identifier Actual Delivery Date Actual Ship Date…" at bounding box center [285, 179] width 89 height 12
click at [433, 178] on select "Select avg sum" at bounding box center [436, 179] width 89 height 12
select select "sum"
click at [392, 173] on select "Select avg sum" at bounding box center [436, 179] width 89 height 12
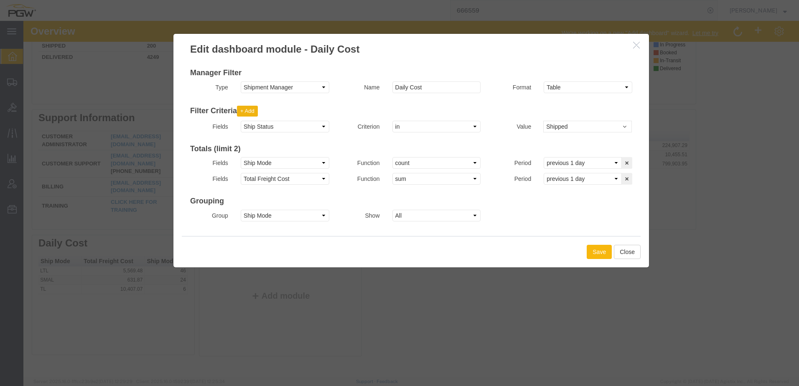
click at [598, 252] on button "Save" at bounding box center [599, 252] width 25 height 14
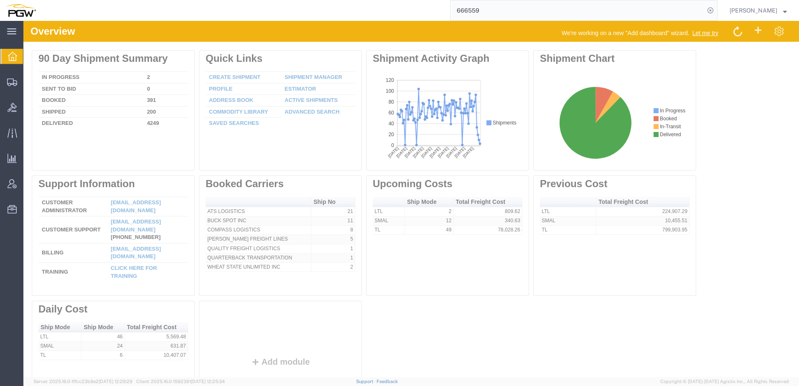
scroll to position [0, 0]
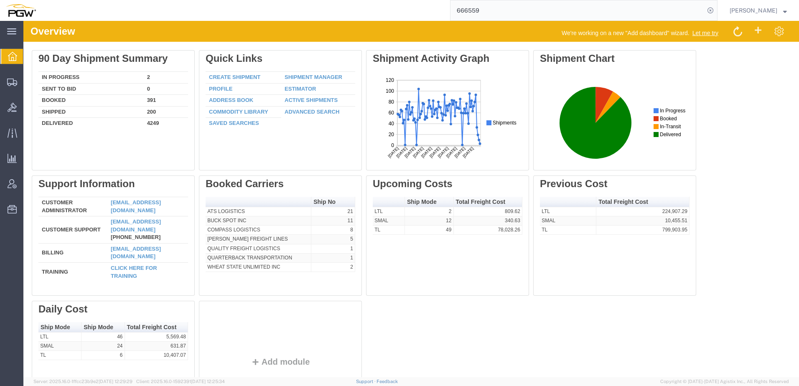
click at [448, 346] on div "Delete 90 Day Shipment Summary In Progress 2 Sent To Bid 0 Booked 391 Shipped 2…" at bounding box center [411, 238] width 759 height 376
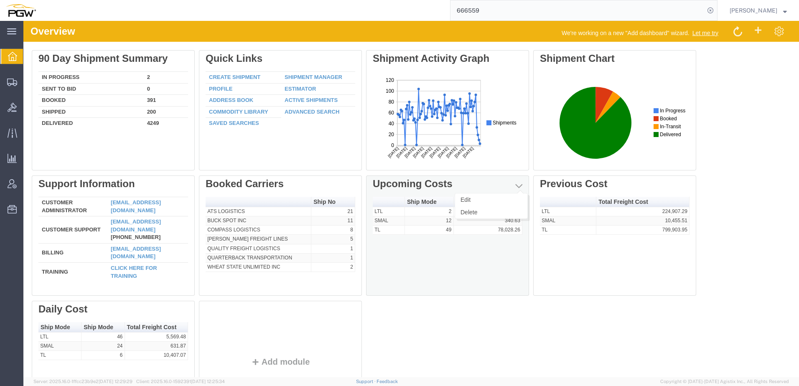
click at [520, 183] on span "button" at bounding box center [518, 186] width 7 height 8
click at [517, 200] on link "Edit" at bounding box center [491, 199] width 72 height 13
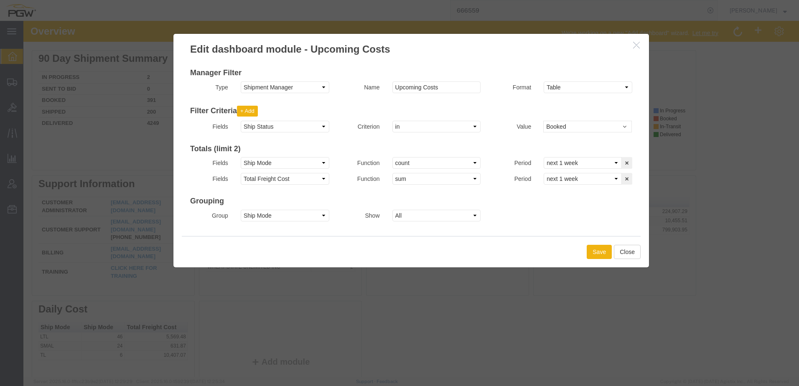
click at [633, 51] on h3 "Edit dashboard module - Upcoming Costs" at bounding box center [411, 45] width 476 height 23
click at [635, 47] on icon "button" at bounding box center [636, 44] width 7 height 7
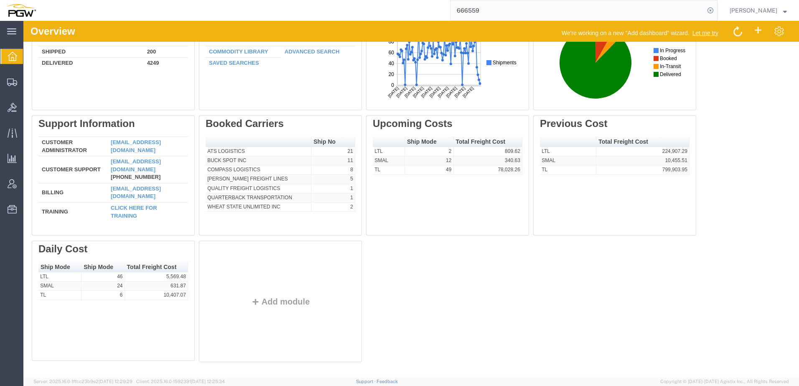
scroll to position [66, 0]
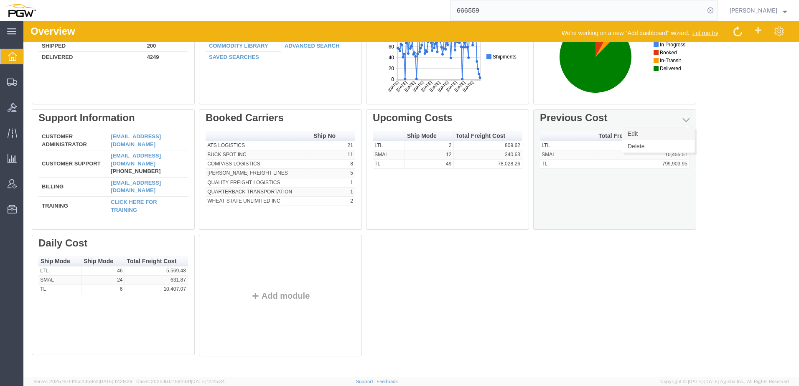
click at [673, 133] on link "Edit" at bounding box center [658, 133] width 72 height 13
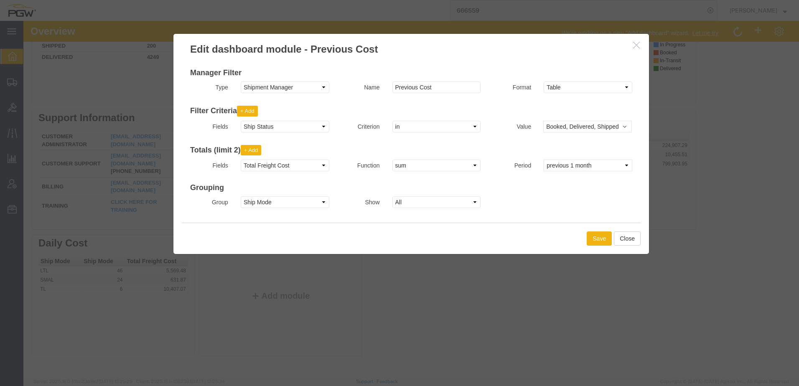
click at [637, 45] on icon "button" at bounding box center [636, 44] width 7 height 7
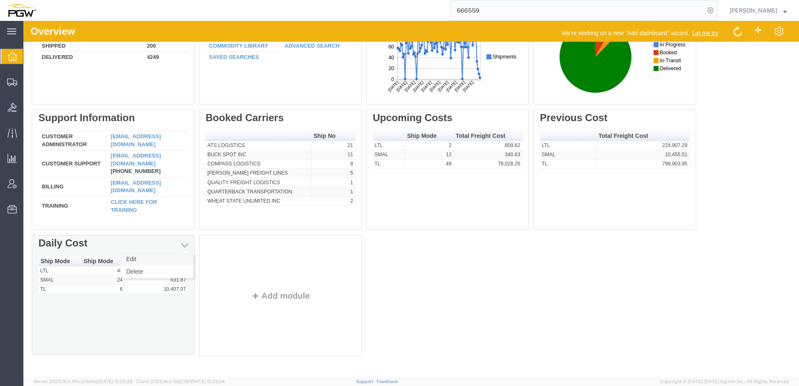
click at [181, 257] on link "Edit" at bounding box center [157, 259] width 72 height 13
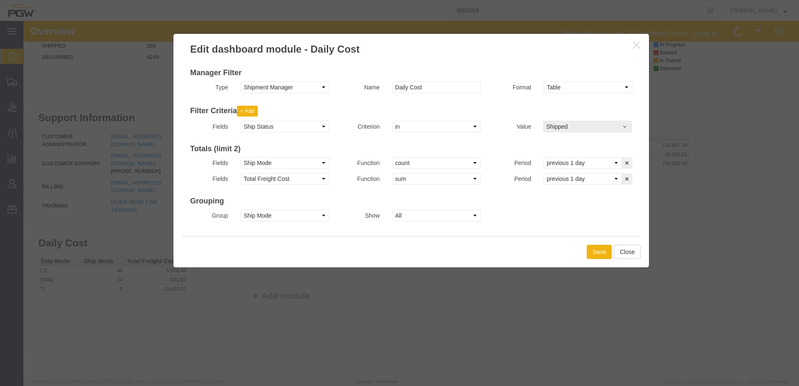
click at [582, 127] on span "Shipped" at bounding box center [588, 126] width 84 height 8
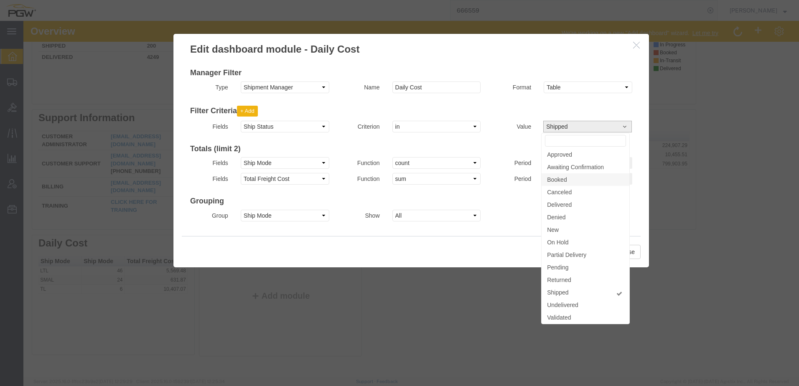
click at [578, 181] on link "Booked" at bounding box center [586, 179] width 88 height 13
click at [622, 179] on span at bounding box center [620, 181] width 8 height 6
select select "SHIP"
click at [508, 225] on div "Group Select Account Account Carrier Identifier Actual Delivery Date Actual Shi…" at bounding box center [411, 218] width 455 height 16
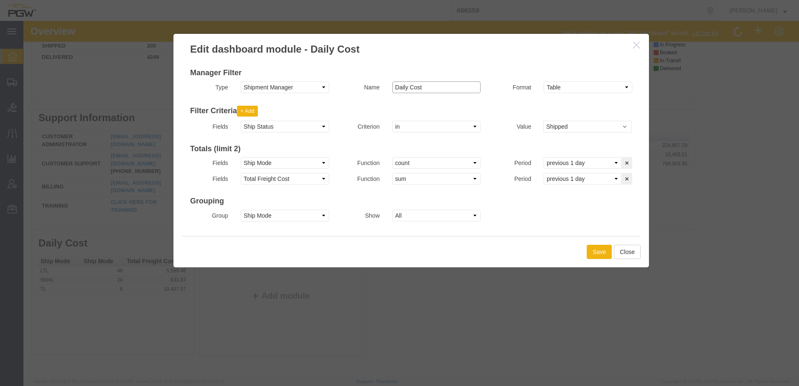
click at [407, 87] on input "Daily Cost" at bounding box center [436, 87] width 89 height 12
type input "Daily Shipped Cost"
click at [596, 252] on button "Save" at bounding box center [599, 252] width 25 height 14
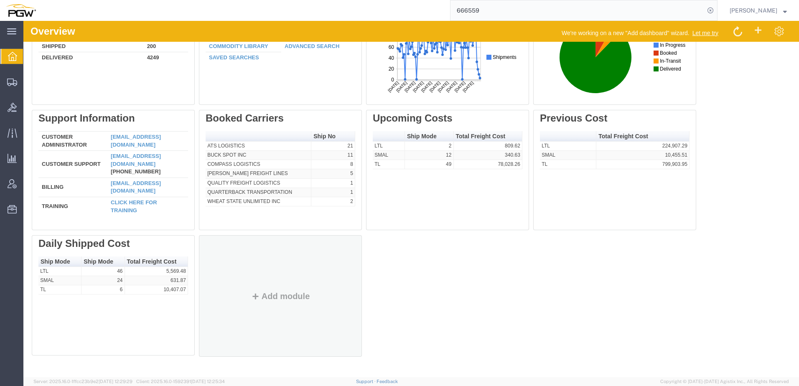
scroll to position [66, 0]
click at [263, 293] on button "Add module" at bounding box center [281, 295] width 64 height 9
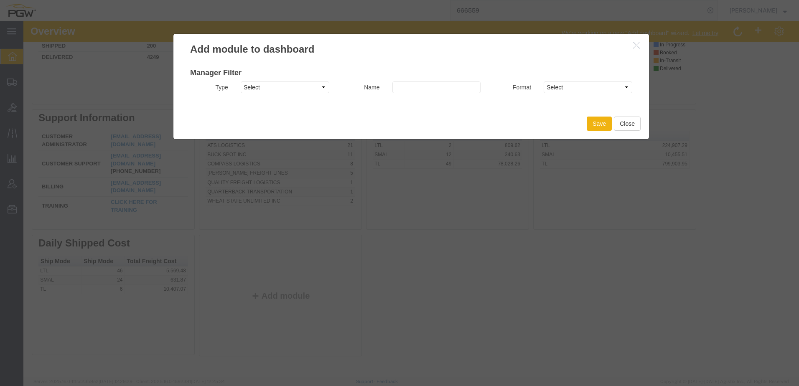
click at [633, 44] on icon "button" at bounding box center [636, 44] width 7 height 7
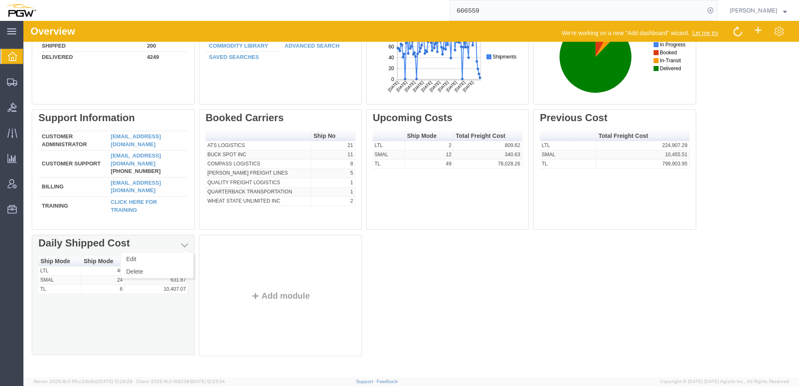
click at [183, 245] on span "button" at bounding box center [184, 245] width 7 height 8
click at [176, 259] on link "Edit" at bounding box center [157, 259] width 72 height 13
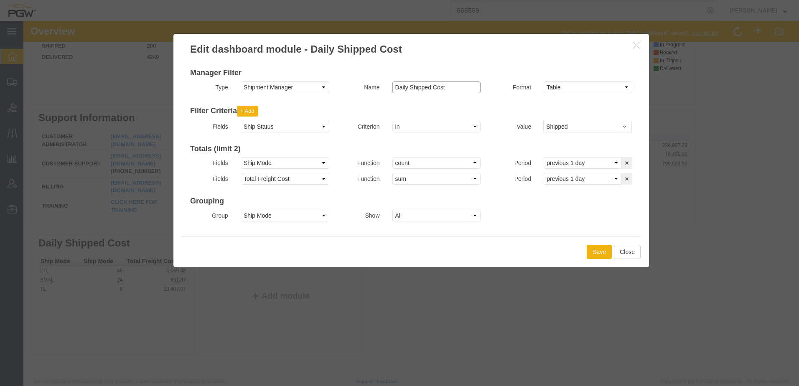
click at [393, 86] on input "Daily Shipped Cost" at bounding box center [436, 87] width 89 height 12
click at [450, 87] on input "Previous Day Shipped Cost" at bounding box center [436, 87] width 89 height 12
type input "Previous Day Shiping Cost"
click at [600, 250] on button "Save" at bounding box center [599, 252] width 25 height 14
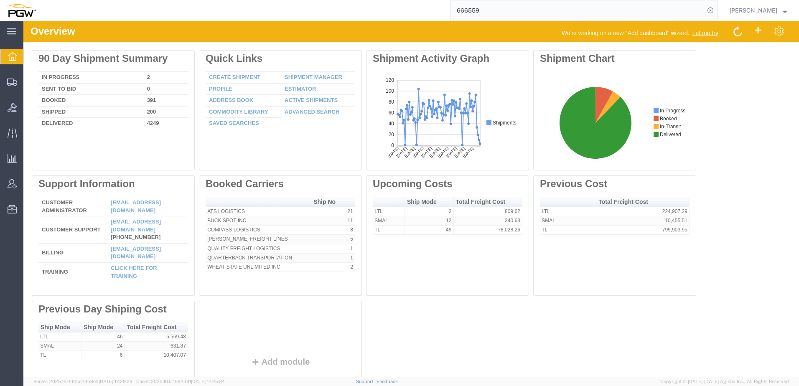
scroll to position [0, 0]
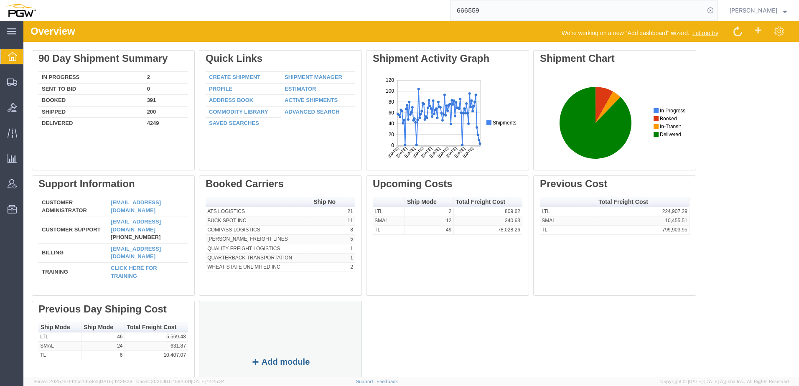
click at [280, 364] on button "Add module" at bounding box center [281, 361] width 64 height 9
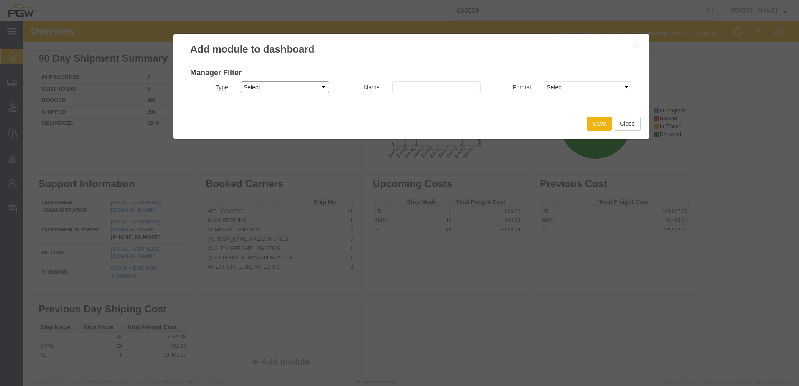
click at [257, 89] on select "Select Shipment Manager Traffic Manager Bid Monitor Order Manager" at bounding box center [285, 87] width 89 height 12
select select "SHIPMANAGER"
click at [241, 81] on select "Select Shipment Manager Traffic Manager Bid Monitor Order Manager" at bounding box center [285, 87] width 89 height 12
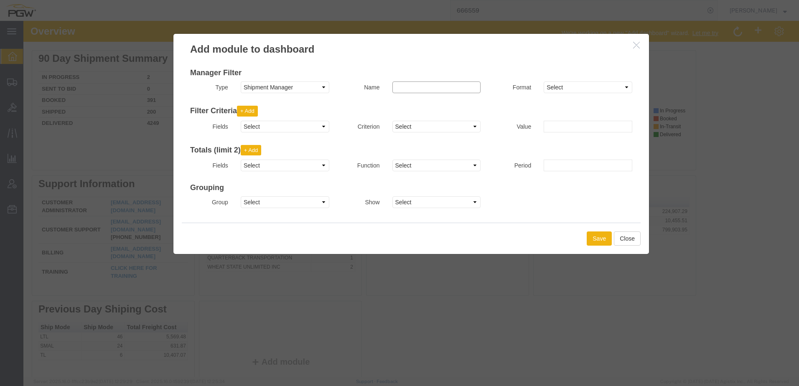
click at [435, 90] on input at bounding box center [436, 87] width 89 height 12
type input "N"
type input "Daily Cost"
select select "table"
click at [286, 125] on select "Select Account Account Carrier Identifier Actual Delivery Date Actual Ship Date…" at bounding box center [285, 127] width 89 height 12
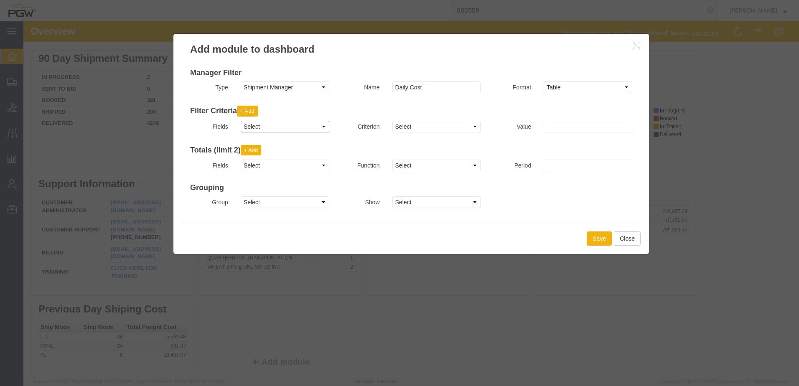
select select "shipstatus"
click at [241, 121] on select "Select Account Account Carrier Identifier Actual Delivery Date Actual Ship Date…" at bounding box center [285, 127] width 89 height 12
select select
click at [412, 125] on select "Select in not in" at bounding box center [436, 127] width 89 height 12
select select "in"
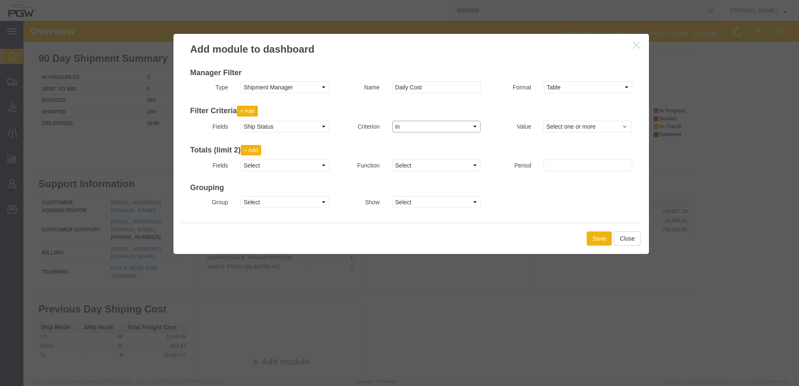
click at [392, 121] on select "Select in not in" at bounding box center [436, 127] width 89 height 12
click at [556, 125] on span "Select one or more" at bounding box center [588, 126] width 84 height 8
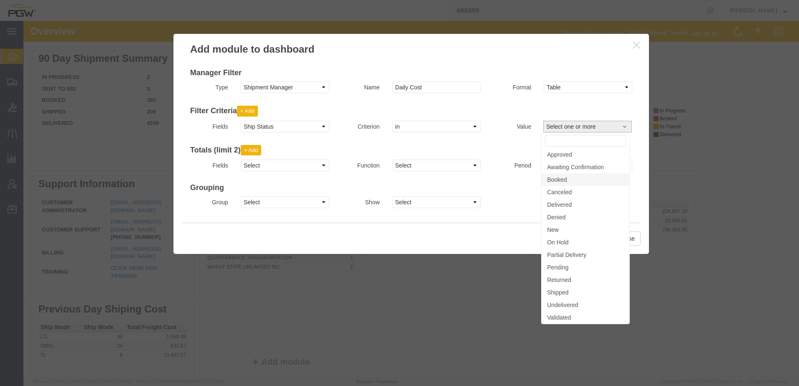
click at [562, 179] on span "Booked" at bounding box center [557, 180] width 20 height 8
select select "BOOK"
type input "s"
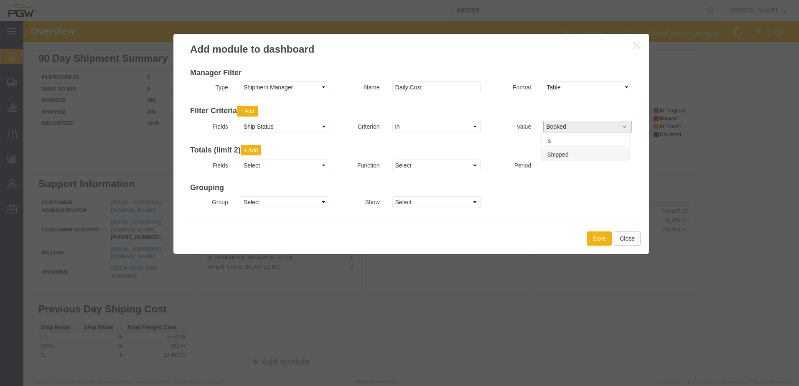
click at [562, 153] on span "Shipped" at bounding box center [557, 155] width 21 height 8
click at [485, 138] on div "Totals (limit 2) + Add Fields Select Account Account Carrier Identifier Actual …" at bounding box center [411, 156] width 442 height 39
click at [273, 167] on select "Select Account Account Carrier Identifier Actual Delivery Date Actual Ship Date…" at bounding box center [285, 166] width 89 height 12
select select "shipmode"
click at [241, 160] on select "Select Account Account Carrier Identifier Actual Delivery Date Actual Ship Date…" at bounding box center [285, 166] width 89 height 12
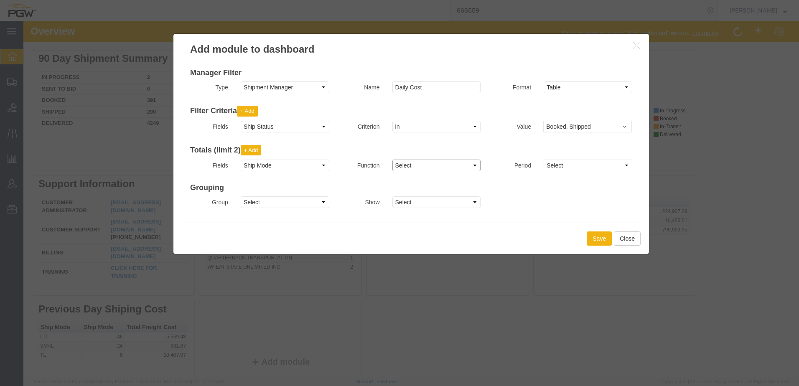
click at [410, 164] on select "Select count" at bounding box center [436, 166] width 89 height 12
select select "count"
click at [392, 160] on select "Select count" at bounding box center [436, 166] width 89 height 12
click at [554, 163] on select "Select previous 1 day previous 2 days previous 1 week previous 2 weeks previous…" at bounding box center [588, 166] width 89 height 12
select select "next1day"
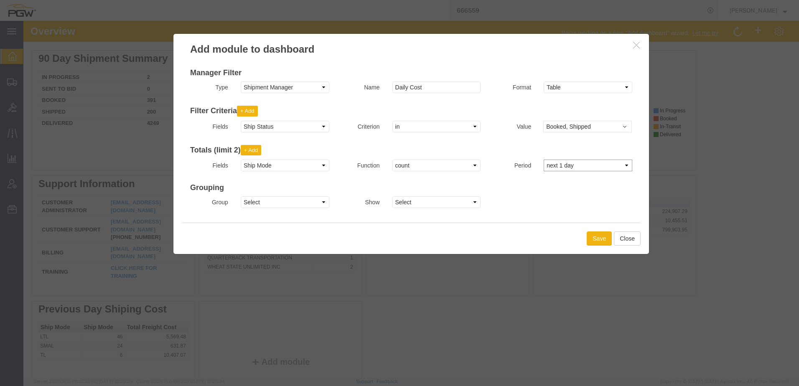
click at [544, 160] on select "Select previous 1 day previous 2 days previous 1 week previous 2 weeks previous…" at bounding box center [588, 166] width 89 height 12
click at [253, 202] on select "Select Account Account Carrier Identifier Actual Delivery Date Actual Ship Date…" at bounding box center [285, 202] width 89 height 12
click at [420, 179] on div "Filter Criteria + Add Fields Select Account Account Carrier Identifier Actual D…" at bounding box center [411, 154] width 442 height 115
click at [251, 150] on button "+ Add" at bounding box center [251, 150] width 21 height 11
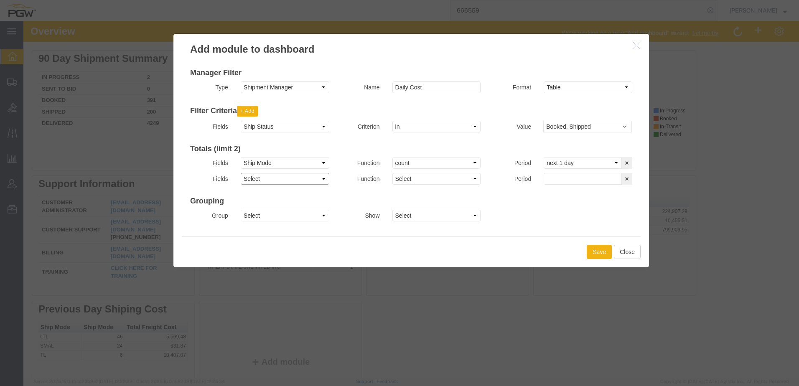
click at [256, 178] on select "Select Account Account Carrier Identifier Actual Delivery Date Actual Ship Date…" at bounding box center [285, 179] width 89 height 12
select select "totalfreightcost"
click at [241, 173] on select "Select Account Account Carrier Identifier Actual Delivery Date Actual Ship Date…" at bounding box center [285, 179] width 89 height 12
click at [419, 179] on select "Select avg sum" at bounding box center [436, 179] width 89 height 12
select select "sum"
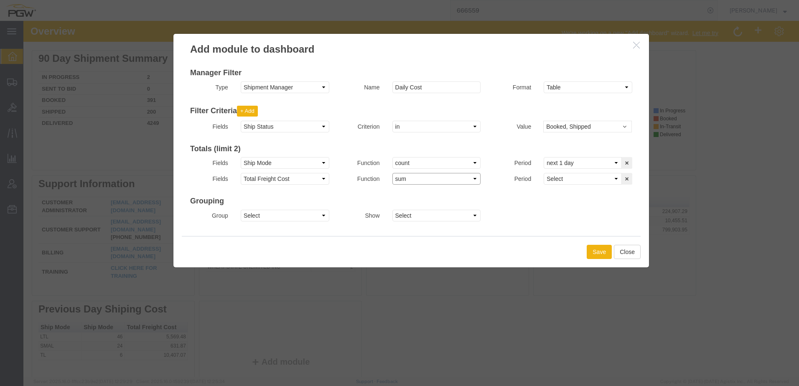
click at [392, 173] on select "Select avg sum" at bounding box center [436, 179] width 89 height 12
click at [556, 182] on select "Select previous 1 day previous 2 days previous 1 week previous 2 weeks previous…" at bounding box center [583, 179] width 78 height 12
select select "next1day"
click at [544, 173] on select "Select previous 1 day previous 2 days previous 1 week previous 2 weeks previous…" at bounding box center [583, 179] width 78 height 12
click at [322, 234] on div "Manager Filter Type Select Shipment Manager Traffic Manager Bid Monitor Order M…" at bounding box center [411, 146] width 476 height 180
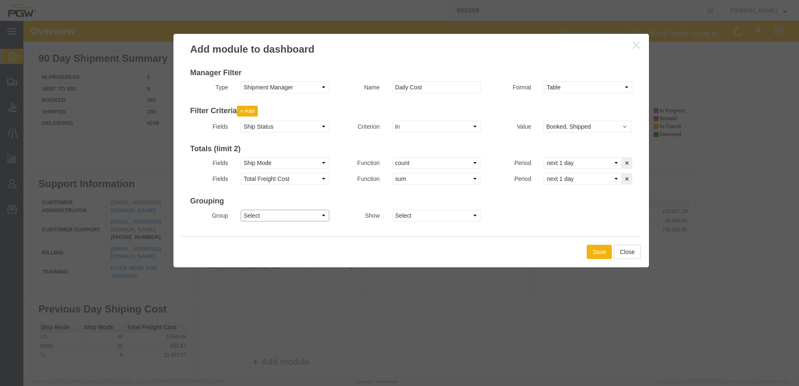
click at [256, 214] on select "Select Account Account Carrier Identifier Actual Delivery Date Actual Ship Date…" at bounding box center [285, 216] width 89 height 12
select select "shipmode"
click at [241, 210] on select "Select Account Account Carrier Identifier Actual Delivery Date Actual Ship Date…" at bounding box center [285, 216] width 89 height 12
click at [438, 213] on select "Select All Top 10 Top 5" at bounding box center [436, 216] width 89 height 12
select select "ALL"
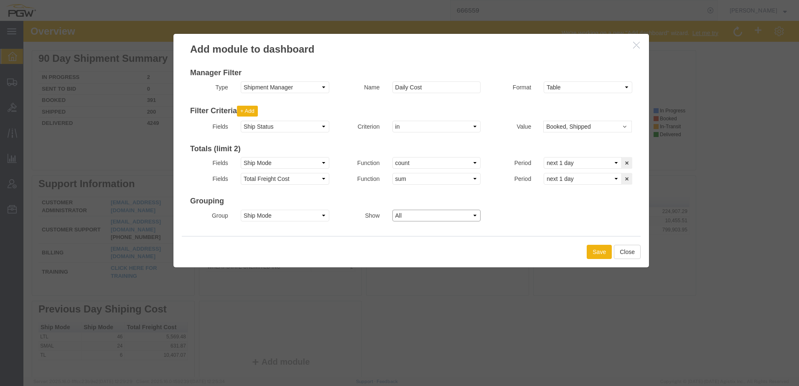
click at [392, 210] on select "Select All Top 10 Top 5" at bounding box center [436, 216] width 89 height 12
click at [594, 252] on button "Save" at bounding box center [599, 252] width 25 height 14
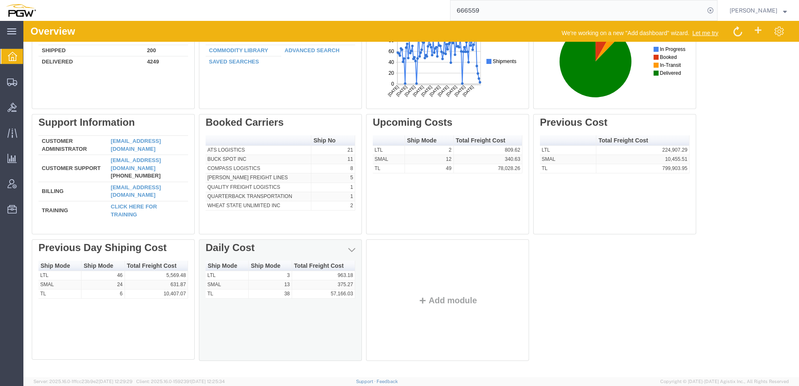
scroll to position [66, 0]
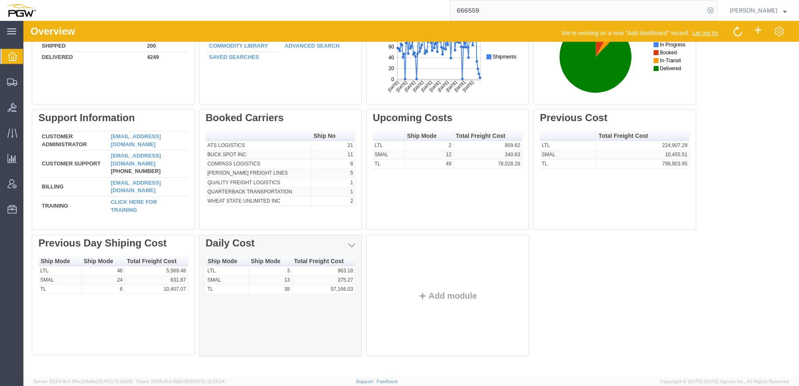
click at [270, 325] on div "Ship Mode Ship Mode Total Freight Cost LTL 3 963.18 SMAL 13 375.27 TL 38 57,166…" at bounding box center [281, 304] width 150 height 96
click at [316, 326] on div "Ship Mode Ship Mode Total Freight Cost LTL 3 963.18 SMAL 13 375.27 TL 38 57,166…" at bounding box center [281, 304] width 150 height 96
click at [345, 257] on link "Edit" at bounding box center [324, 259] width 72 height 13
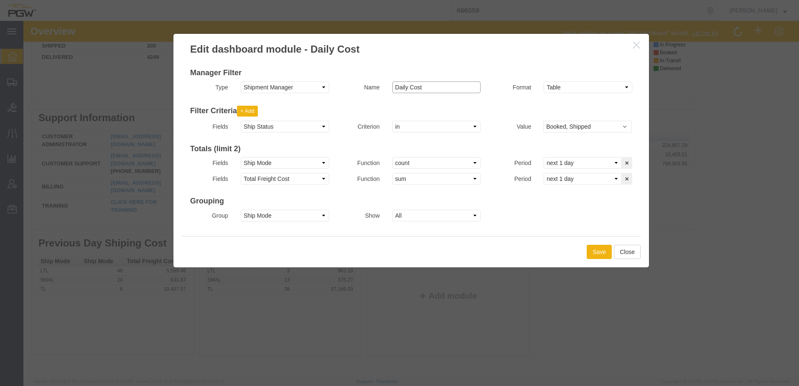
drag, startPoint x: 406, startPoint y: 87, endPoint x: 272, endPoint y: 89, distance: 134.1
click at [273, 88] on div "Type Select Shipment Manager Traffic Manager Bid Monitor Order Manager Name Dai…" at bounding box center [411, 89] width 455 height 16
type input "Next Day Cost"
click at [599, 251] on button "Save" at bounding box center [599, 252] width 25 height 14
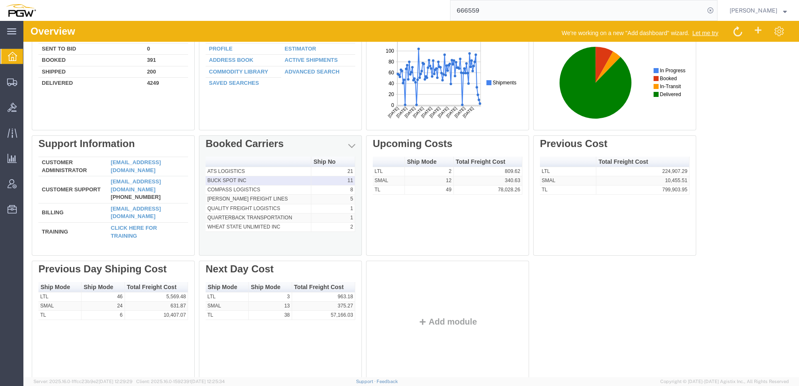
scroll to position [0, 0]
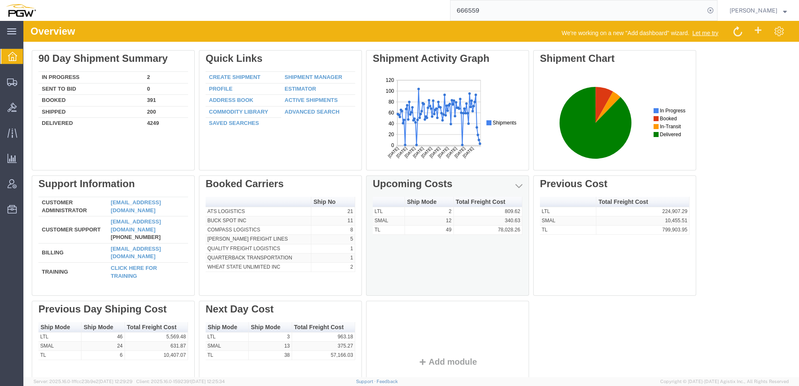
click at [430, 265] on div "Ship Mode Total Freight Cost LTL 2 809.62 SMAL 12 340.63 TL 49 78,028.26" at bounding box center [448, 244] width 150 height 95
click at [509, 197] on link "Edit" at bounding box center [491, 199] width 72 height 13
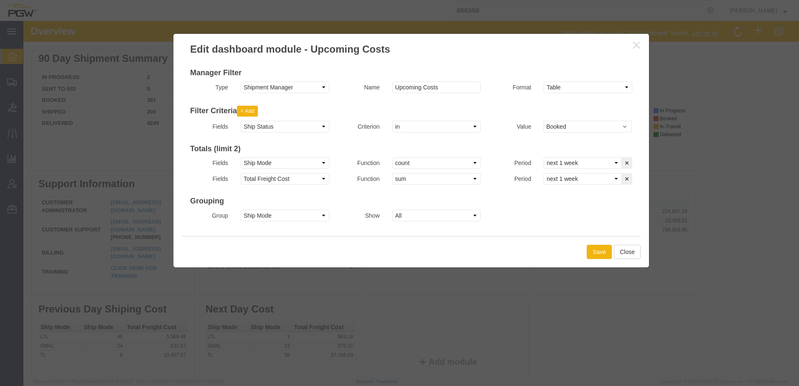
click at [634, 46] on icon "button" at bounding box center [636, 44] width 7 height 7
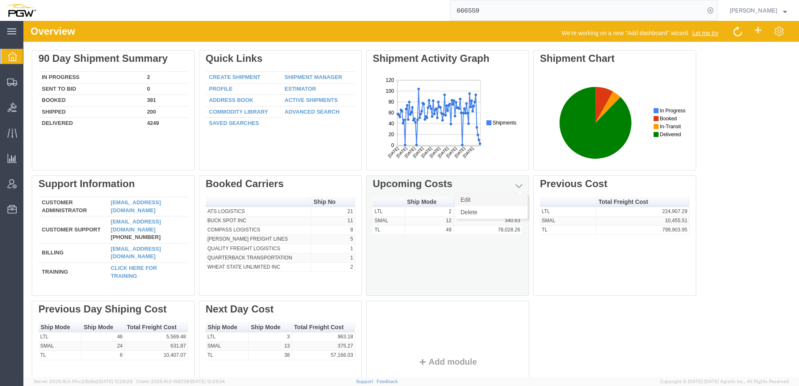
click at [510, 197] on link "Edit" at bounding box center [491, 199] width 72 height 13
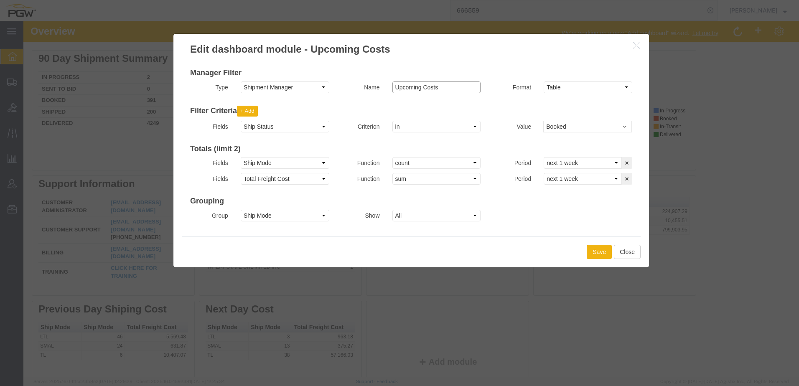
drag, startPoint x: 420, startPoint y: 86, endPoint x: 430, endPoint y: 83, distance: 10.8
click at [421, 85] on input "Upcoming Costs" at bounding box center [436, 87] width 89 height 12
type input "Upcoming Weekly Costs"
click at [602, 248] on button "Save" at bounding box center [599, 252] width 25 height 14
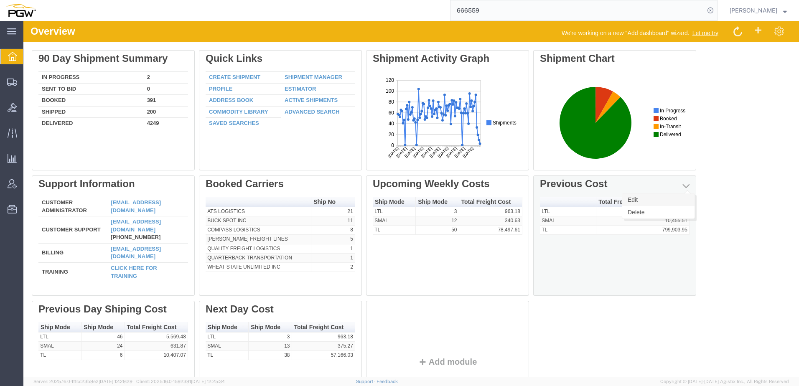
click at [677, 198] on link "Edit" at bounding box center [658, 199] width 72 height 13
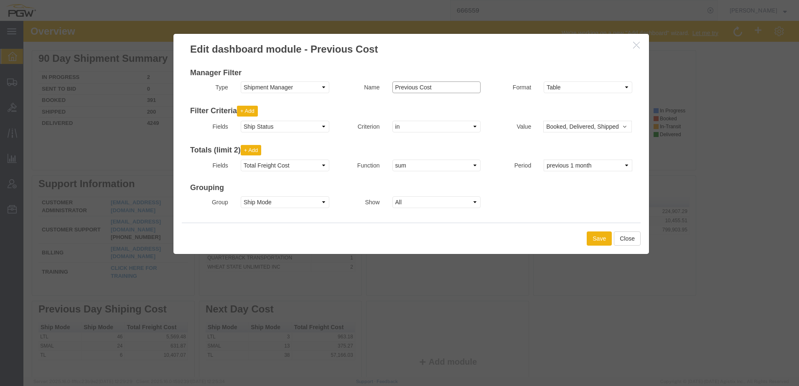
click at [418, 88] on input "Previous Cost" at bounding box center [436, 87] width 89 height 12
type input "Previous Month Cost"
click at [589, 240] on button "Save" at bounding box center [599, 238] width 25 height 14
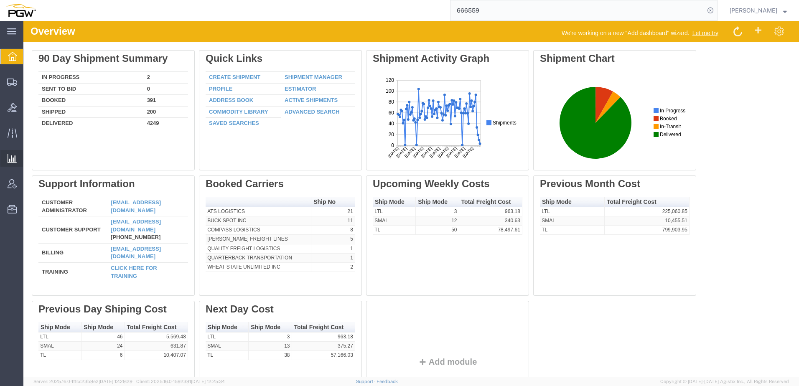
click at [0, 0] on span "Analyses" at bounding box center [0, 0] width 0 height 0
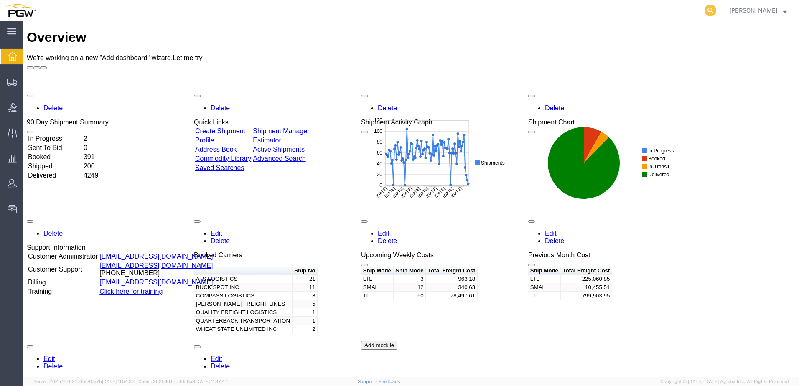
click at [716, 10] on icon at bounding box center [711, 11] width 12 height 12
click at [665, 8] on input "search" at bounding box center [577, 10] width 254 height 20
click at [565, 10] on input "search" at bounding box center [577, 10] width 254 height 20
type input "56427113"
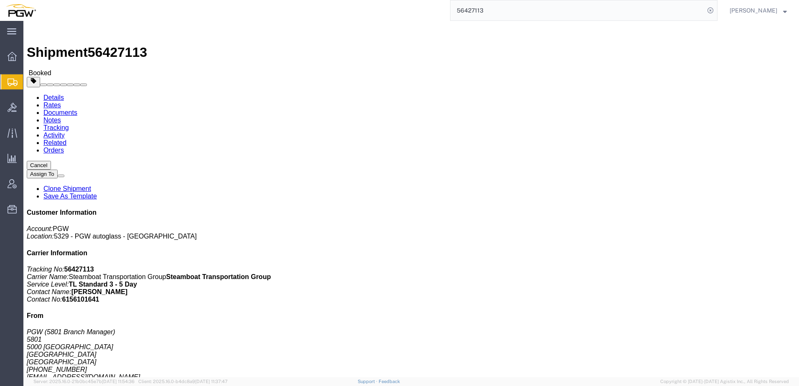
click address "PGW (5652 Branch Manager) 5652 4640 Hickory Hill Road Memphis, TN 38141 United …"
click link "Activity"
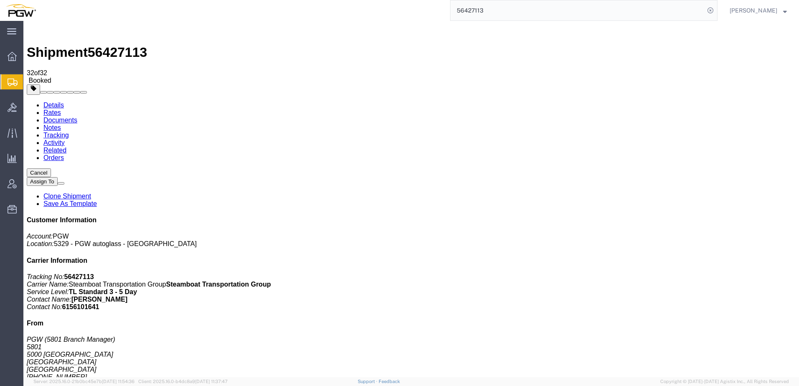
click at [55, 102] on link "Details" at bounding box center [53, 105] width 20 height 7
click link "Rates"
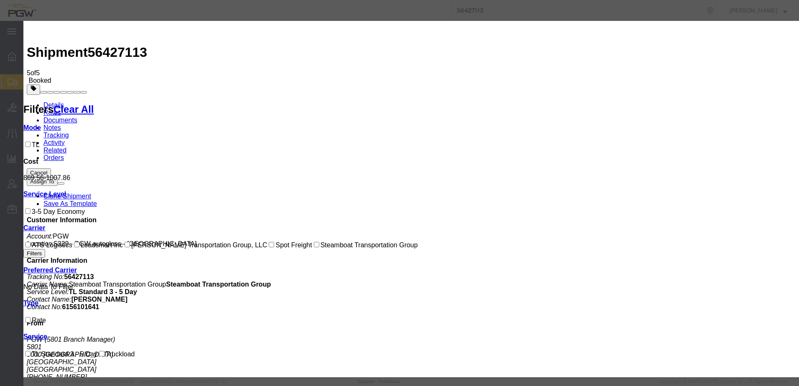
select select "OTHR"
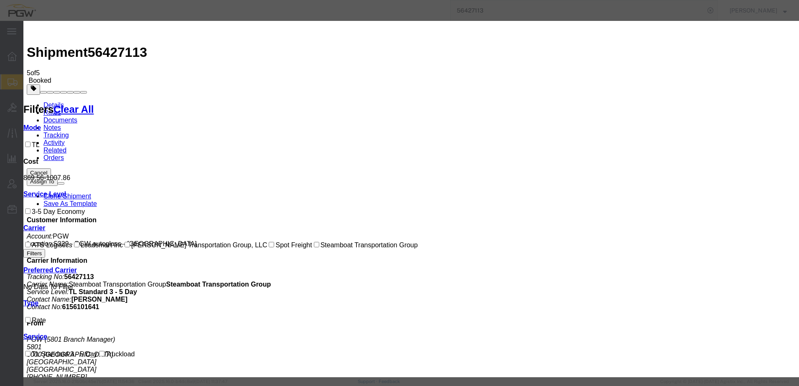
type input "100.00"
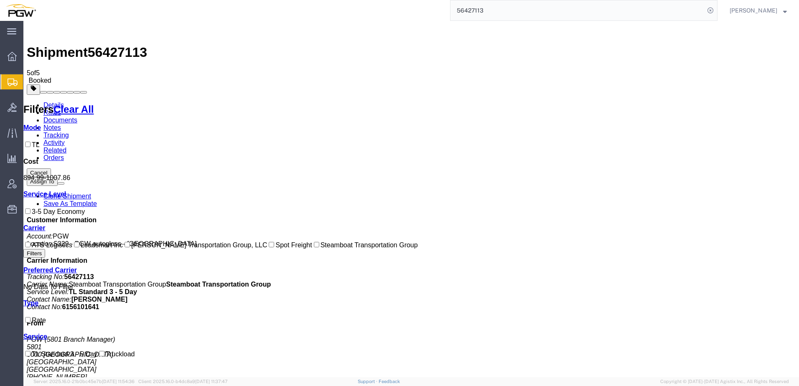
click at [56, 102] on link "Details" at bounding box center [53, 105] width 20 height 7
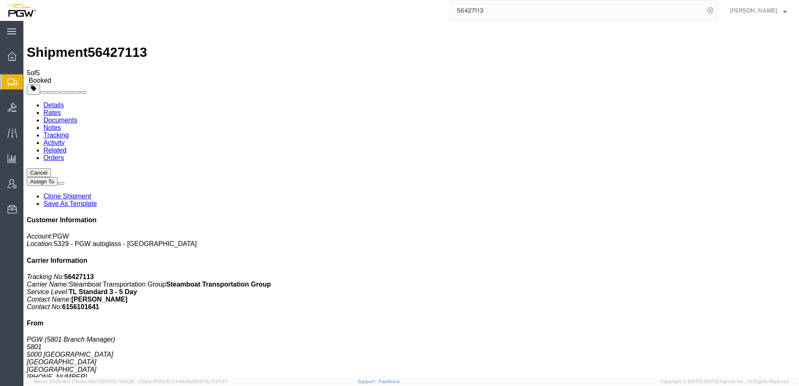
click address "PGW (5801 Branch Manager) 5801 5000 South Freeway Fort Worth, TX 76115 United S…"
click at [0, 0] on span "Shipment Manager" at bounding box center [0, 0] width 0 height 0
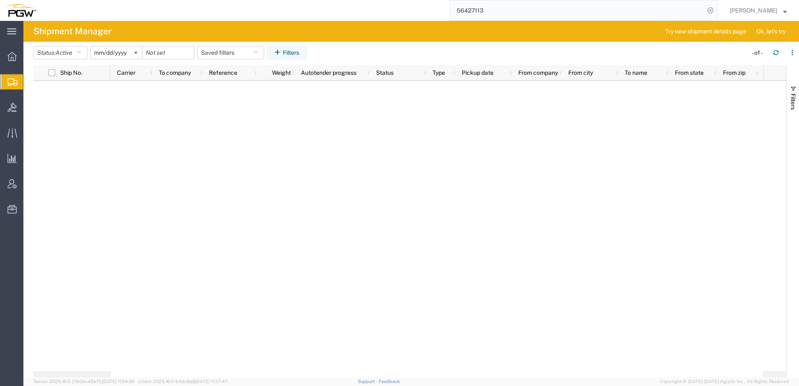
click at [110, 52] on input "2025-07-14" at bounding box center [116, 52] width 51 height 13
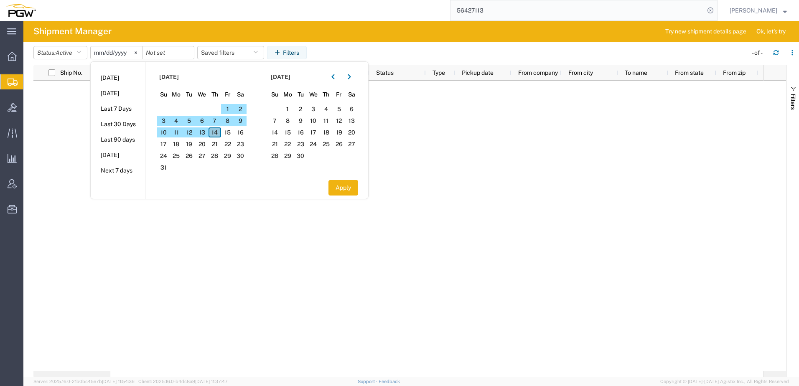
click at [219, 131] on span "14" at bounding box center [215, 132] width 13 height 10
click at [220, 133] on span "14" at bounding box center [215, 132] width 13 height 10
click at [343, 187] on button "Apply" at bounding box center [343, 187] width 30 height 15
type input "2025-08-14"
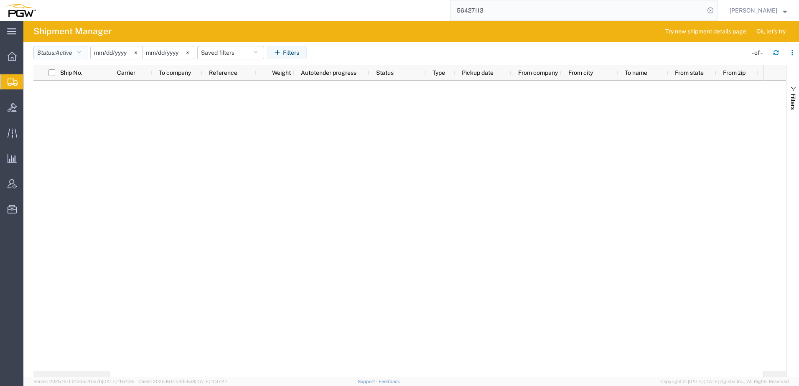
click at [53, 52] on button "Status: Active" at bounding box center [60, 52] width 54 height 13
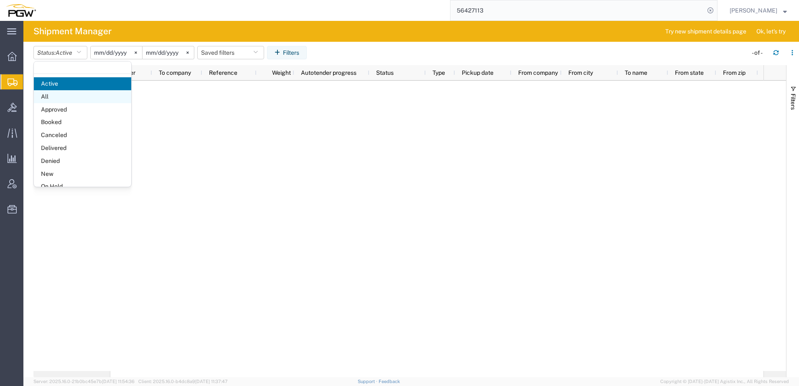
click at [51, 99] on span "All" at bounding box center [82, 96] width 97 height 13
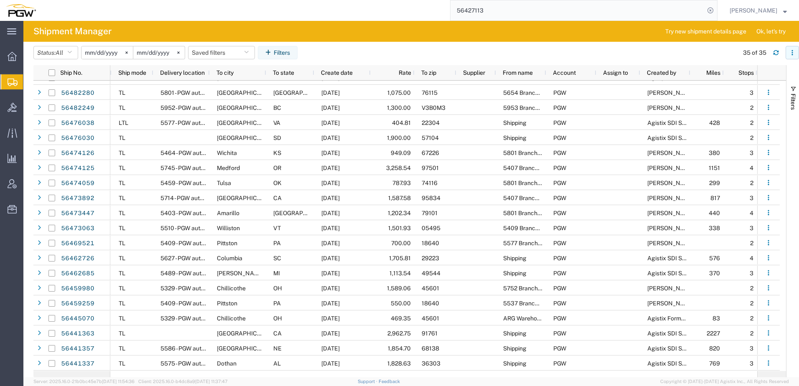
click at [794, 54] on icon "button" at bounding box center [792, 53] width 6 height 6
click at [751, 77] on div "Download" at bounding box center [749, 74] width 46 height 17
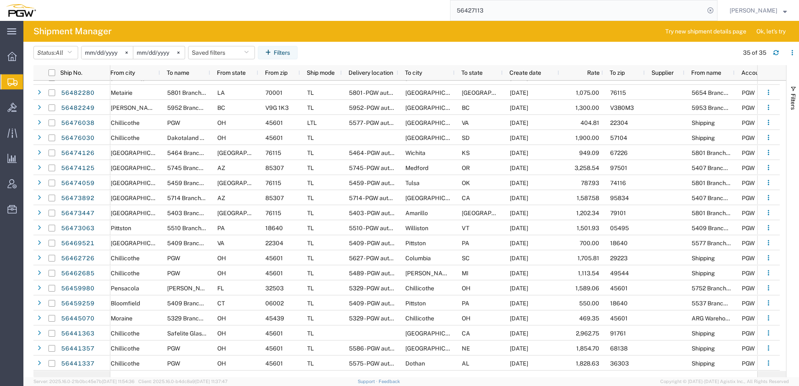
scroll to position [0, 321]
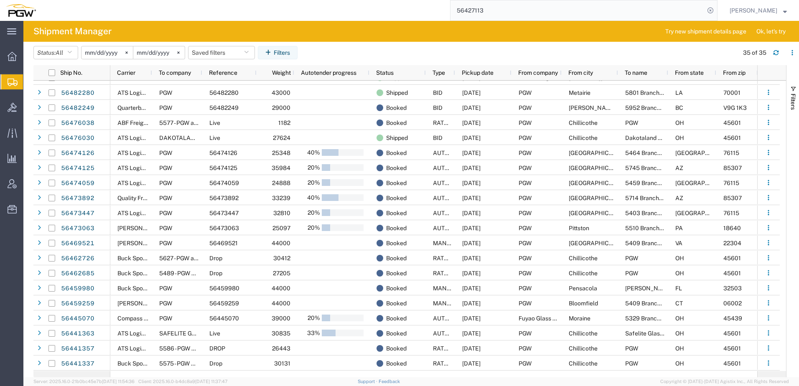
click at [105, 49] on input "2025-08-14" at bounding box center [106, 52] width 51 height 13
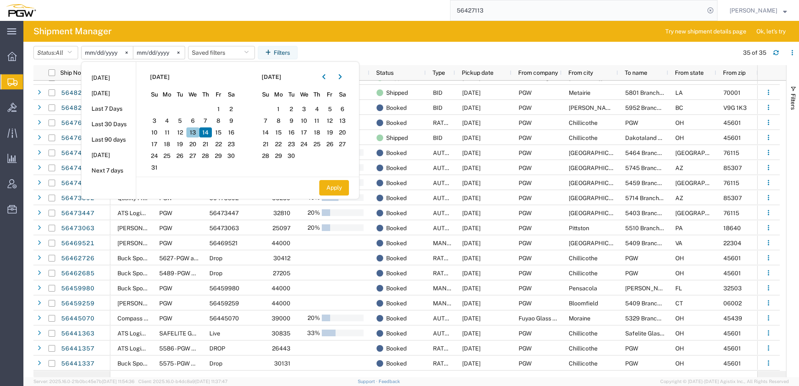
click at [198, 132] on span "13" at bounding box center [192, 132] width 13 height 10
click at [154, 48] on input "2025-08-14" at bounding box center [158, 52] width 51 height 13
click at [196, 133] on span "13" at bounding box center [192, 132] width 13 height 10
click at [334, 184] on button "Apply" at bounding box center [334, 187] width 30 height 15
type input "2025-08-13"
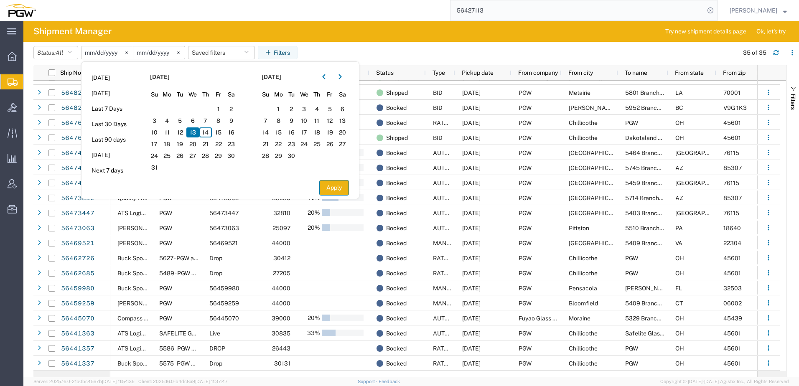
type input "2025-08-13"
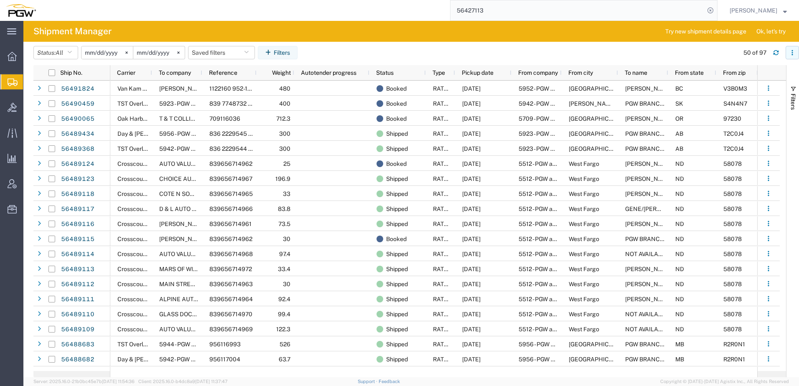
click at [792, 53] on icon "button" at bounding box center [791, 52] width 1 height 1
click at [735, 71] on div "Download" at bounding box center [749, 74] width 46 height 17
